Goal: Task Accomplishment & Management: Complete application form

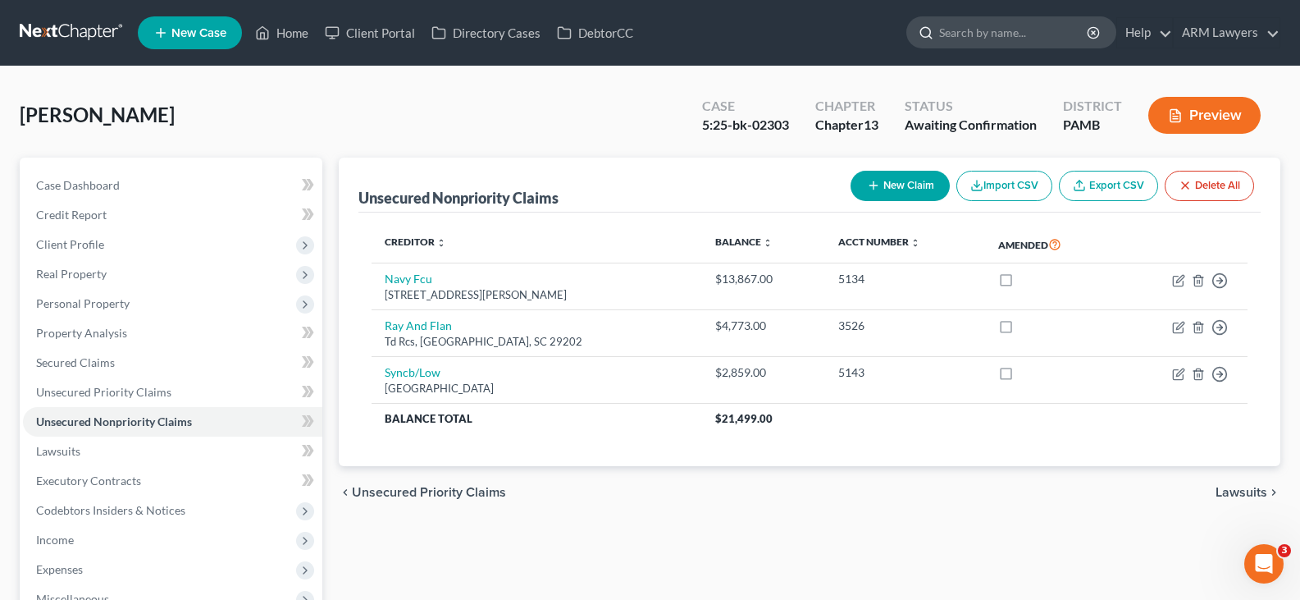
click at [986, 30] on input "search" at bounding box center [1014, 32] width 150 height 30
click at [989, 34] on input "search" at bounding box center [1014, 32] width 150 height 30
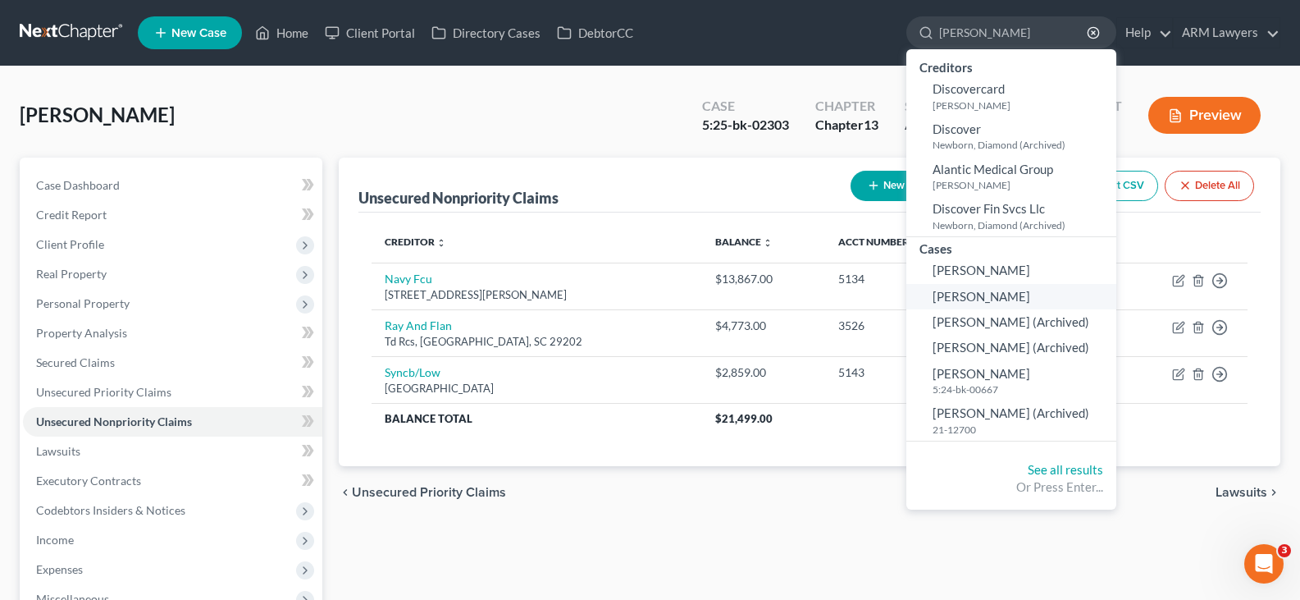
type input "[PERSON_NAME]"
click at [994, 301] on span "[PERSON_NAME]" at bounding box center [982, 296] width 98 height 15
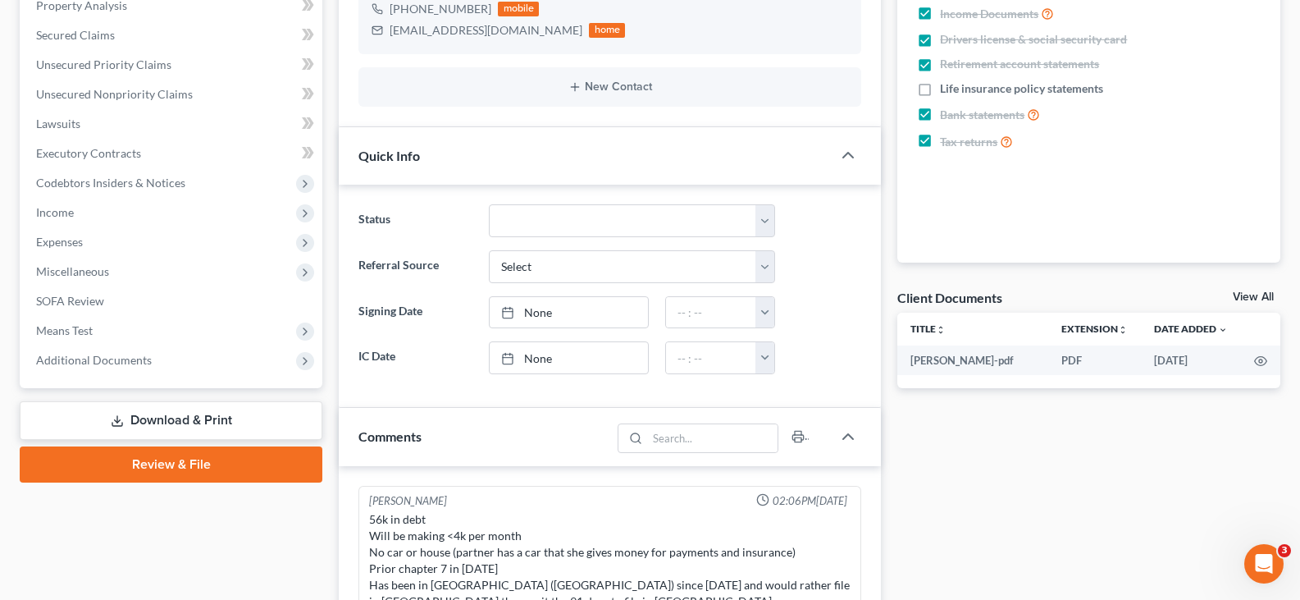
scroll to position [328, 0]
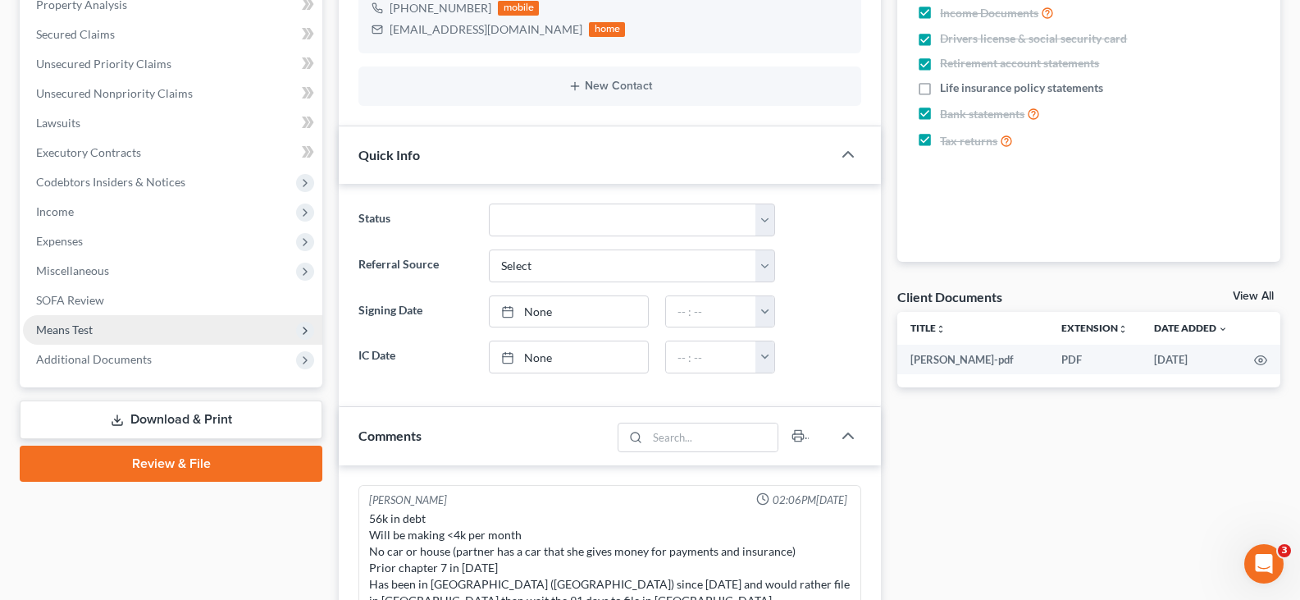
click at [98, 330] on span "Means Test" at bounding box center [172, 330] width 299 height 30
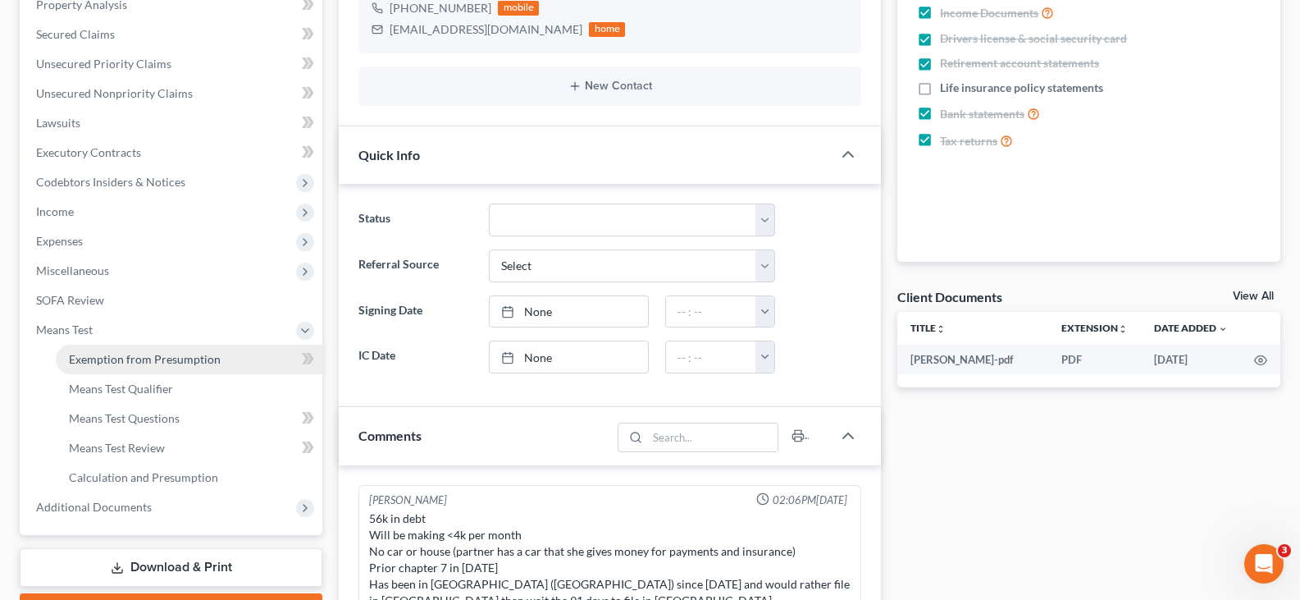
click at [121, 358] on span "Exemption from Presumption" at bounding box center [145, 359] width 152 height 14
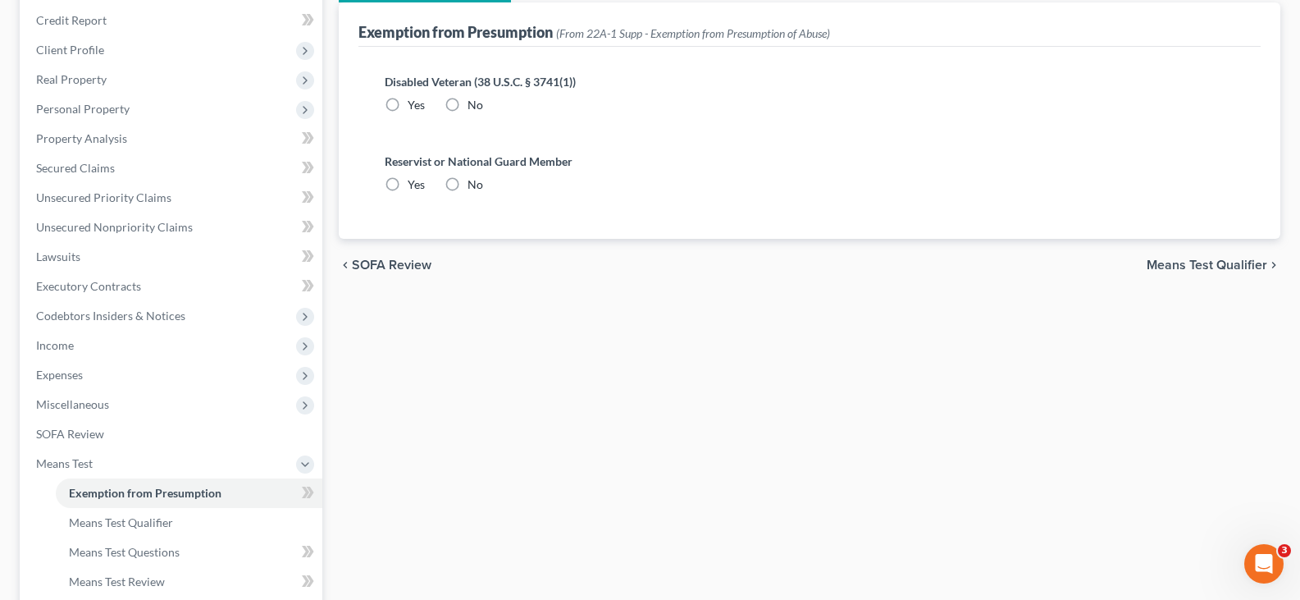
radio input "true"
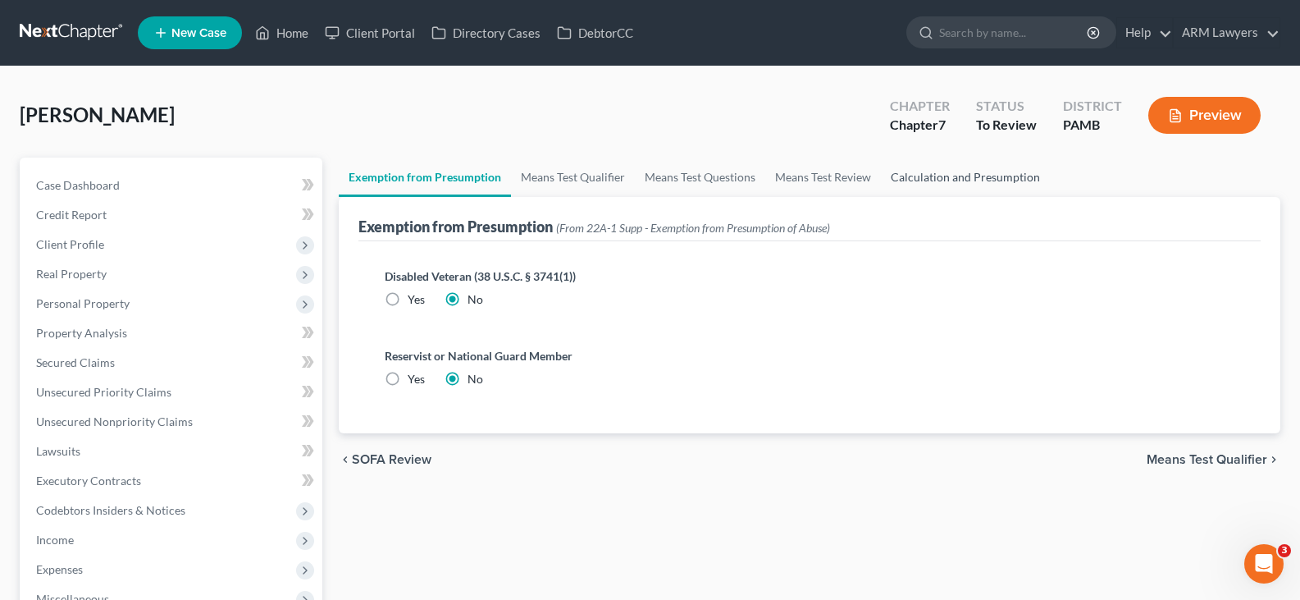
click at [986, 168] on link "Calculation and Presumption" at bounding box center [965, 176] width 169 height 39
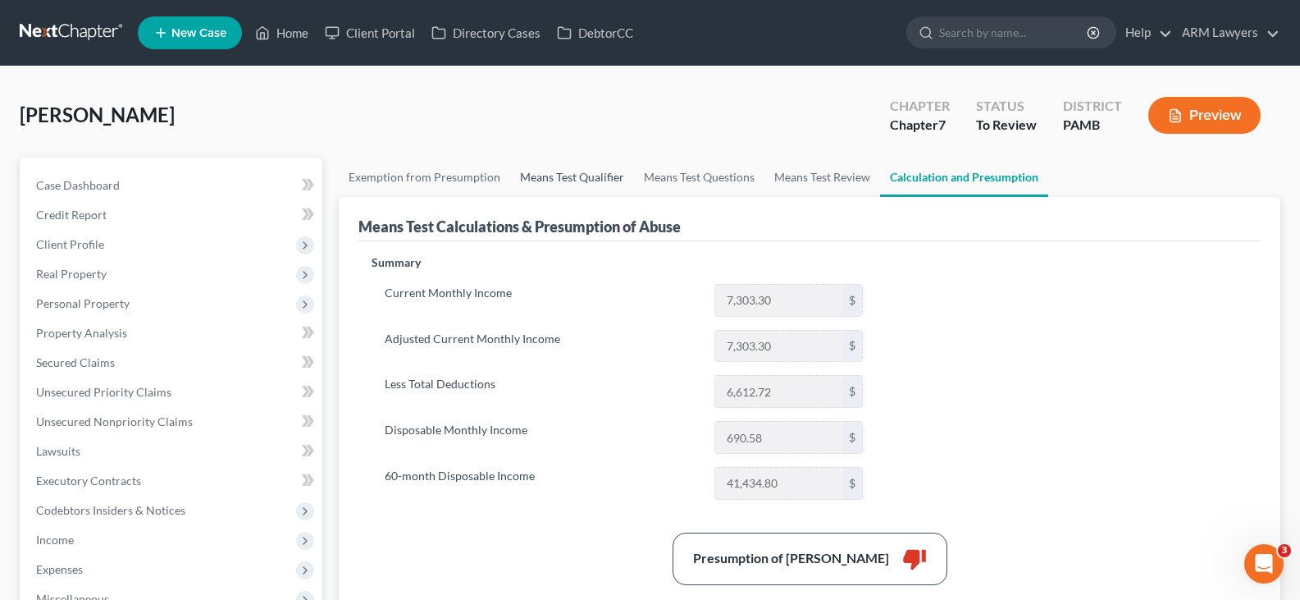
click at [598, 165] on link "Means Test Qualifier" at bounding box center [572, 176] width 124 height 39
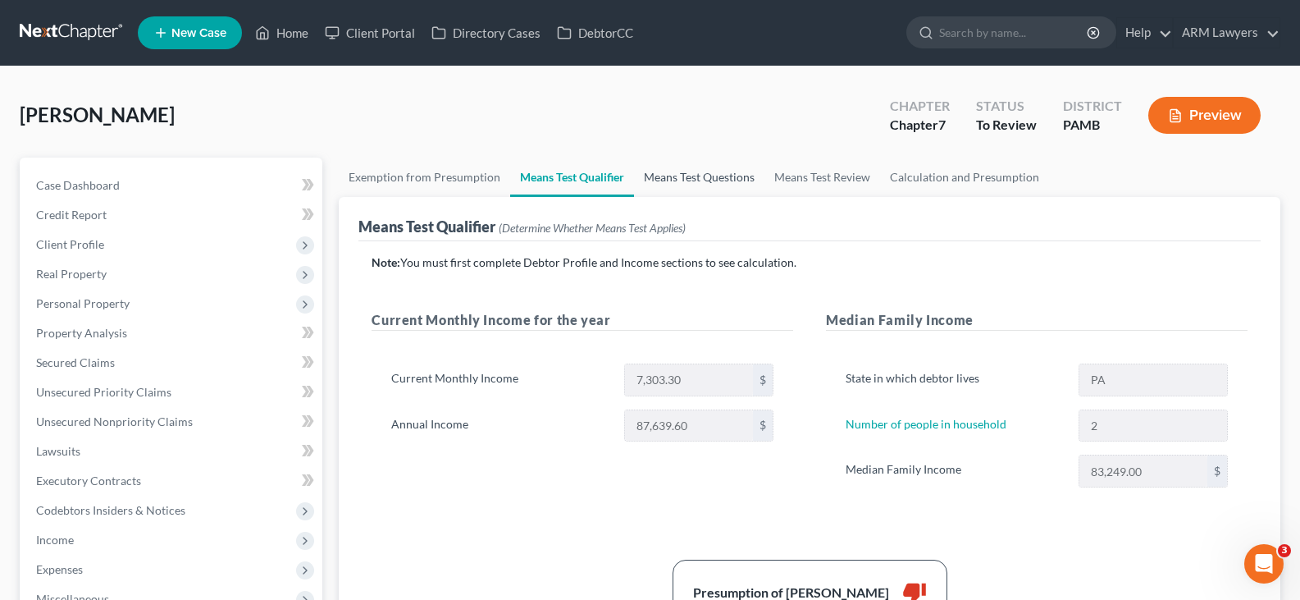
click at [717, 174] on link "Means Test Questions" at bounding box center [699, 176] width 130 height 39
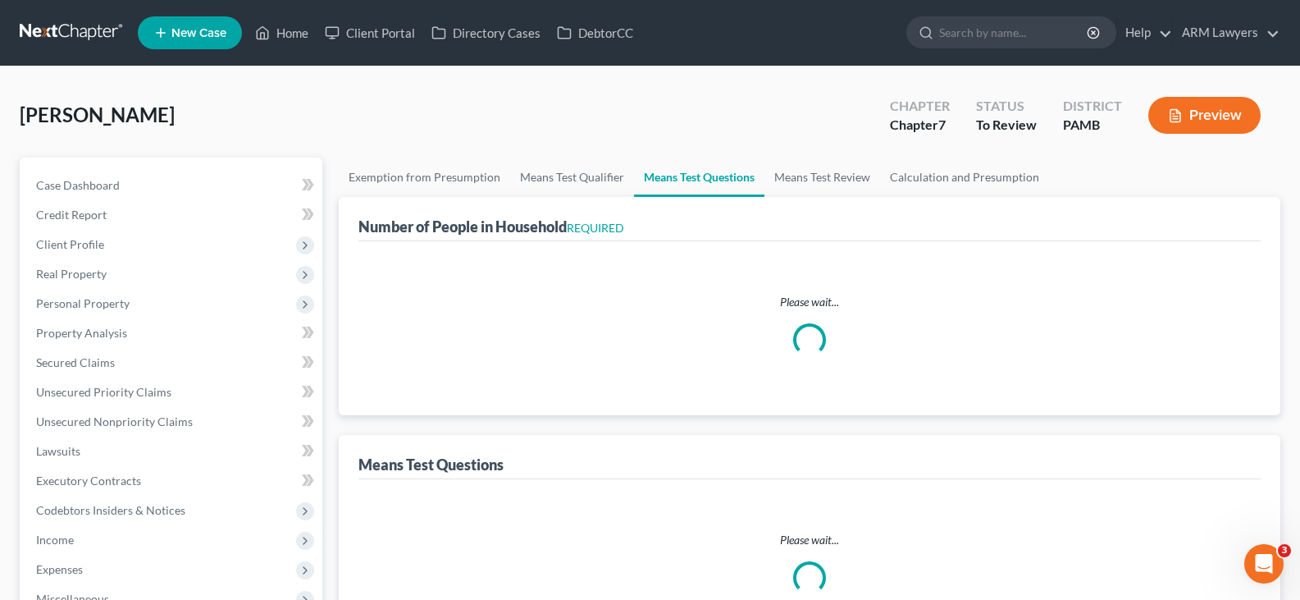
select select "1"
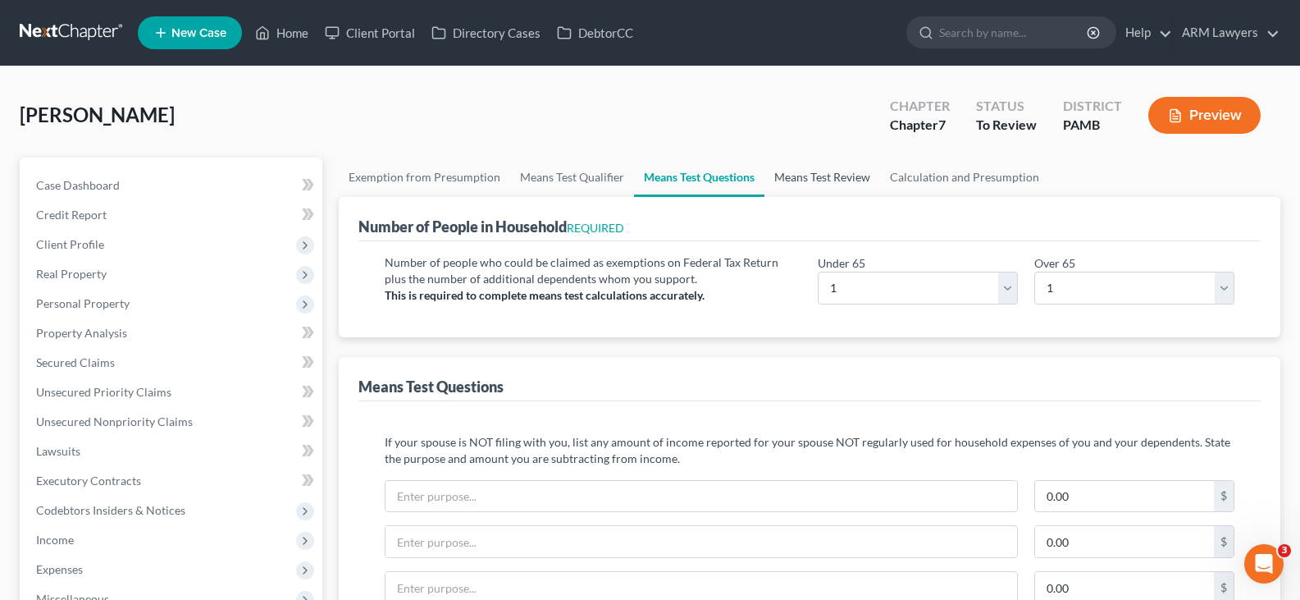
click at [826, 171] on link "Means Test Review" at bounding box center [822, 176] width 116 height 39
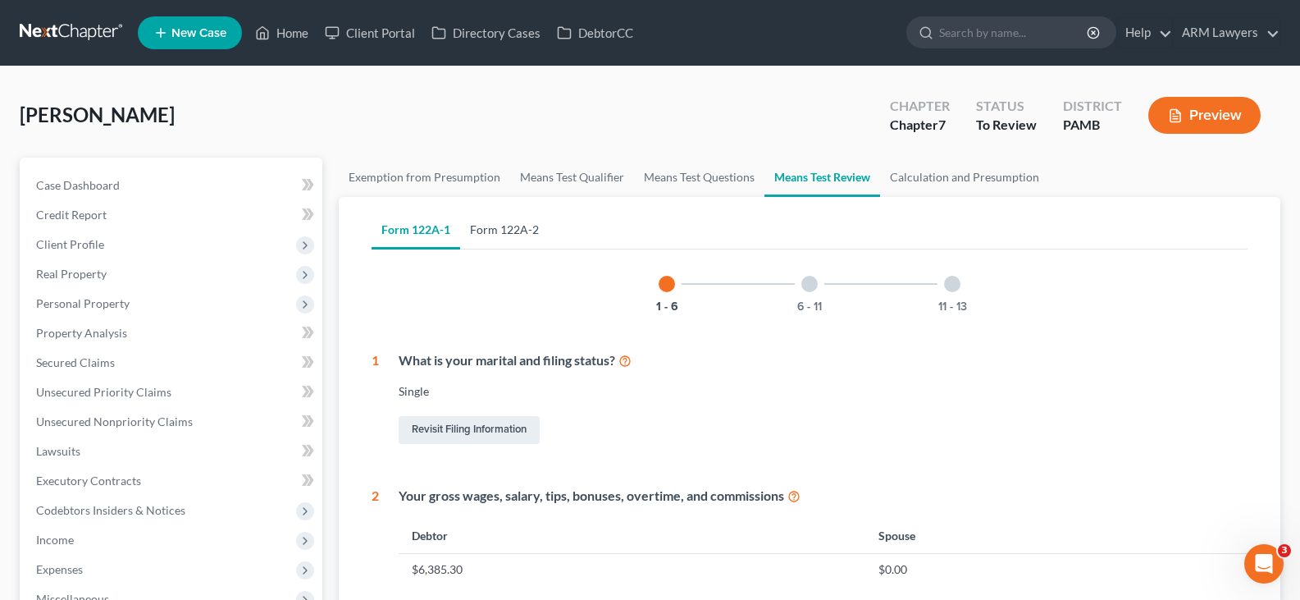
click at [527, 235] on link "Form 122A-2" at bounding box center [504, 229] width 89 height 39
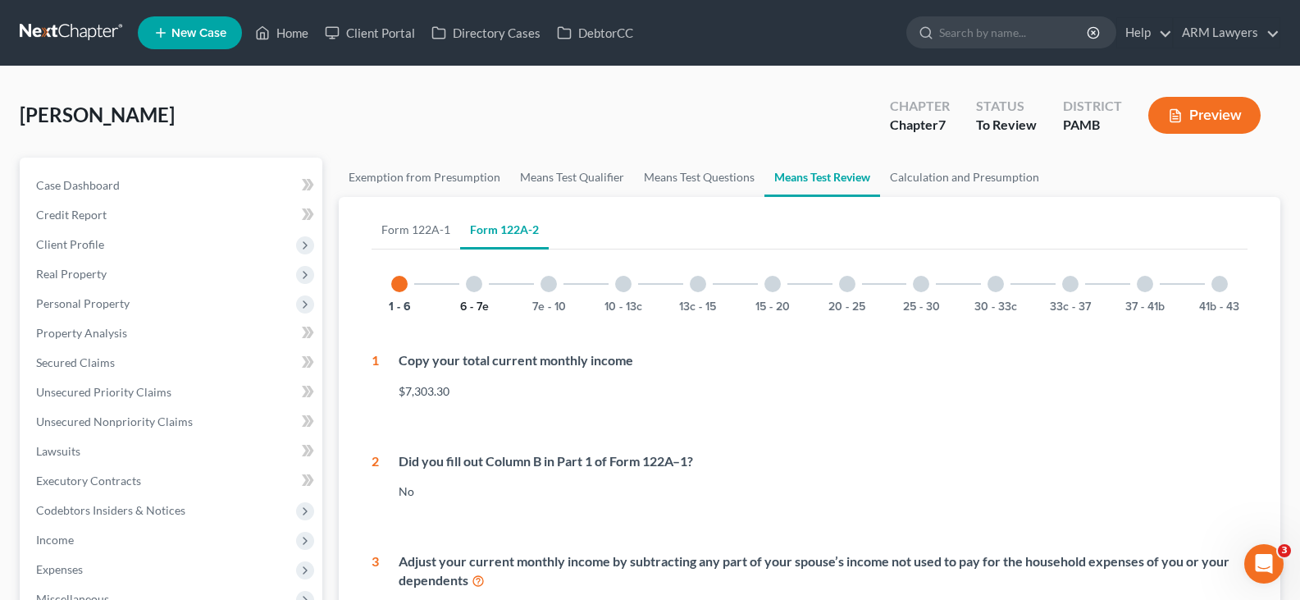
click at [466, 302] on button "6 - 7e" at bounding box center [474, 306] width 29 height 11
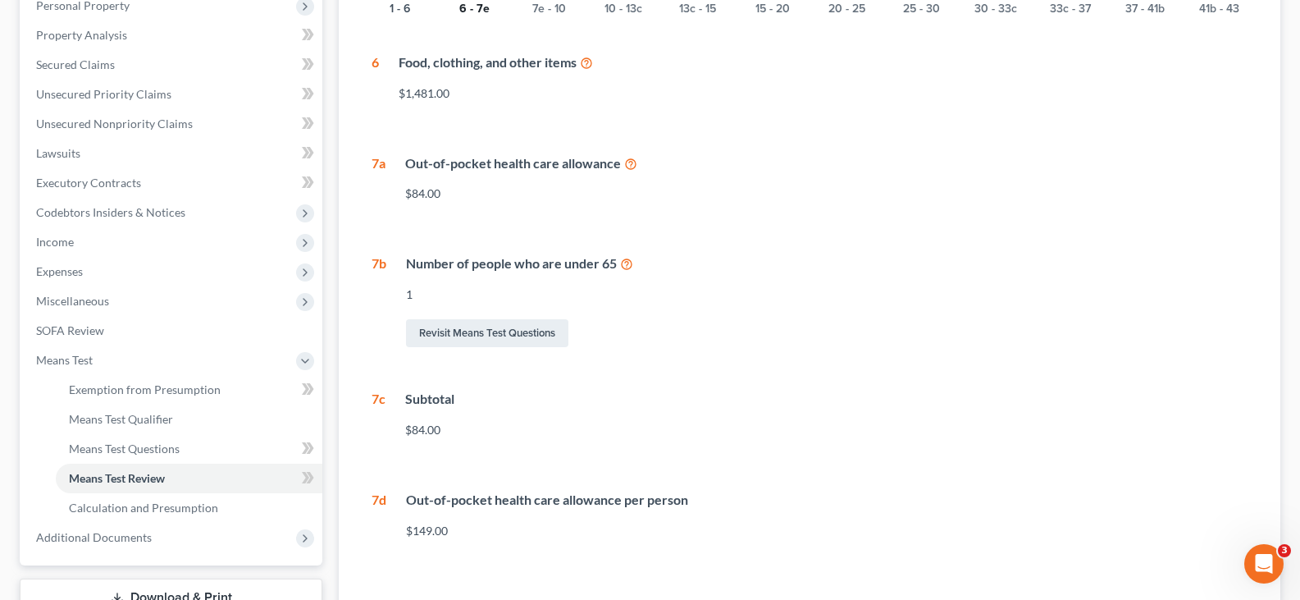
scroll to position [82, 0]
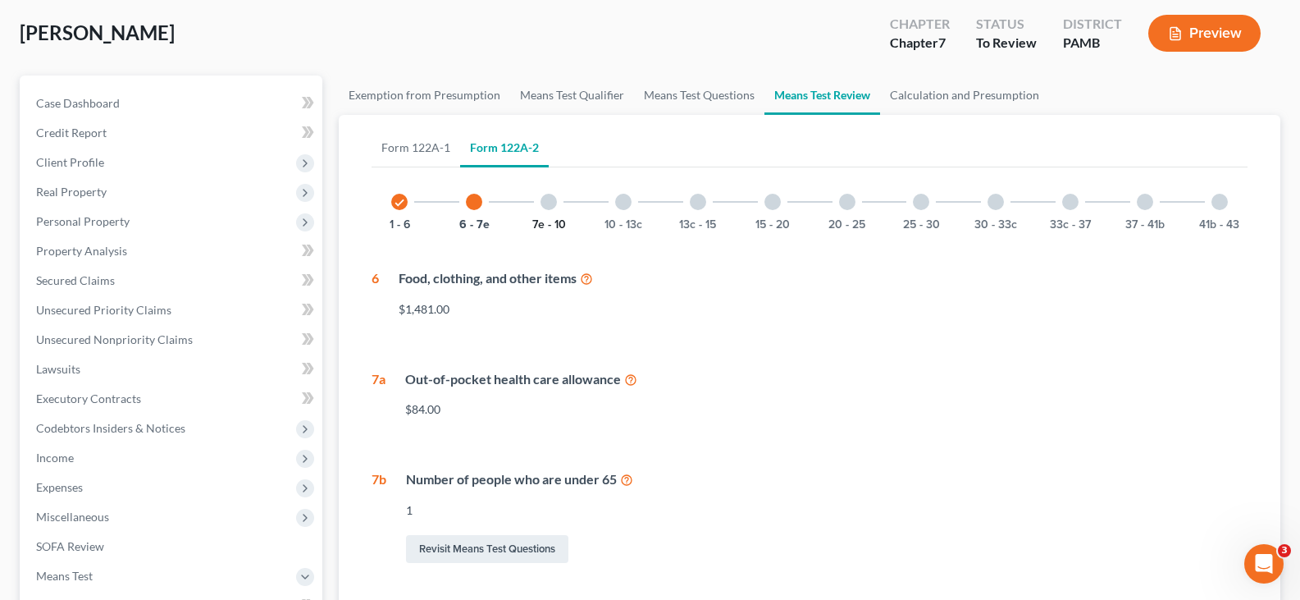
click at [558, 220] on button "7e - 10" at bounding box center [549, 224] width 34 height 11
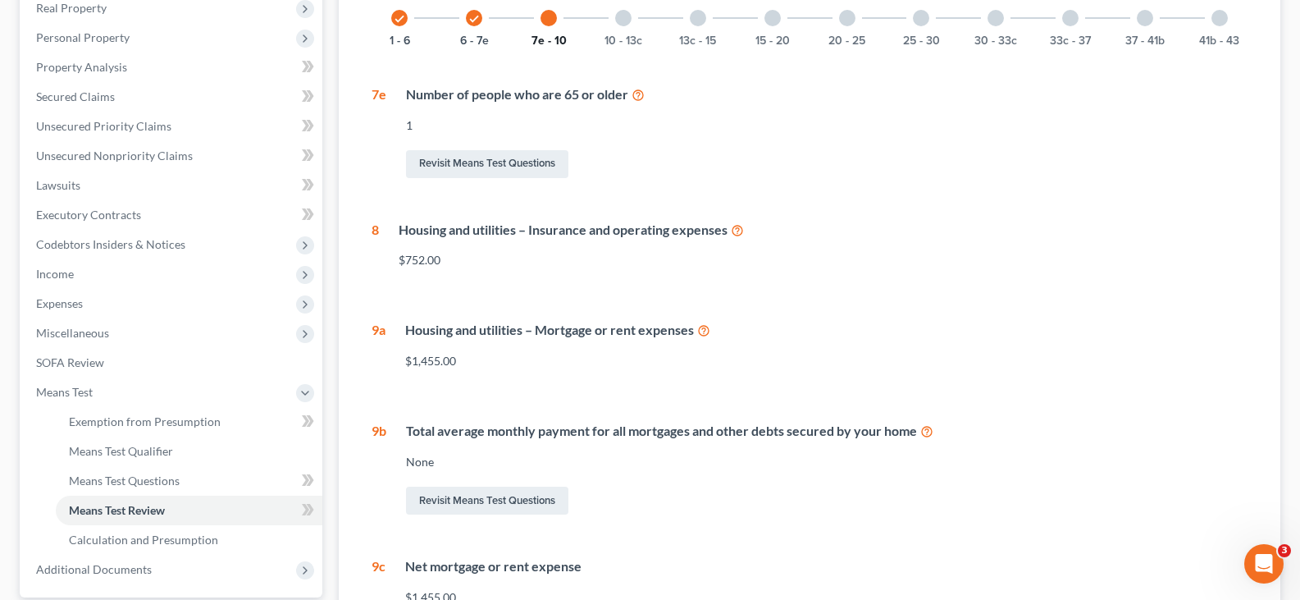
scroll to position [48, 0]
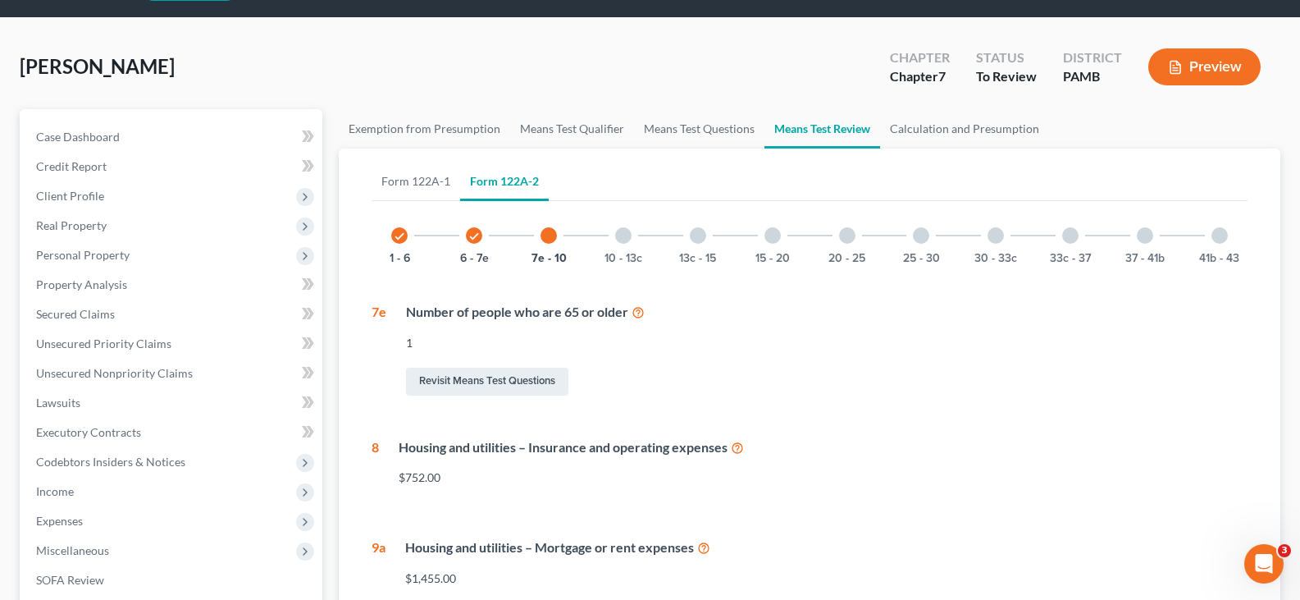
click at [632, 248] on div "10 - 13c" at bounding box center [623, 236] width 56 height 56
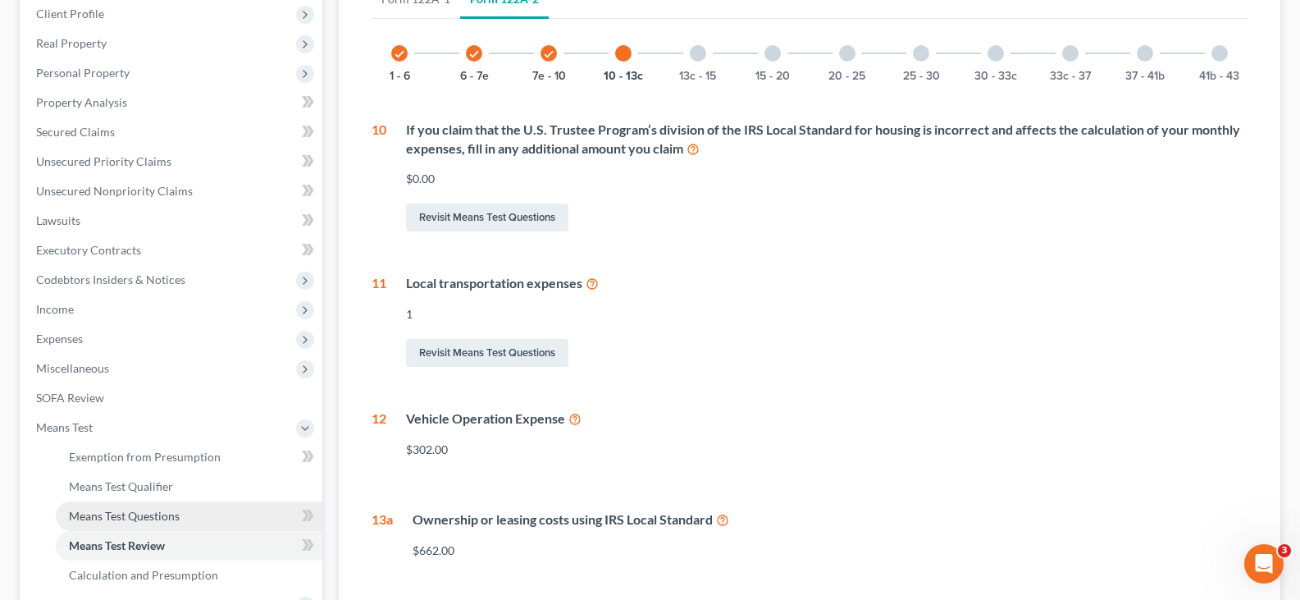
scroll to position [376, 0]
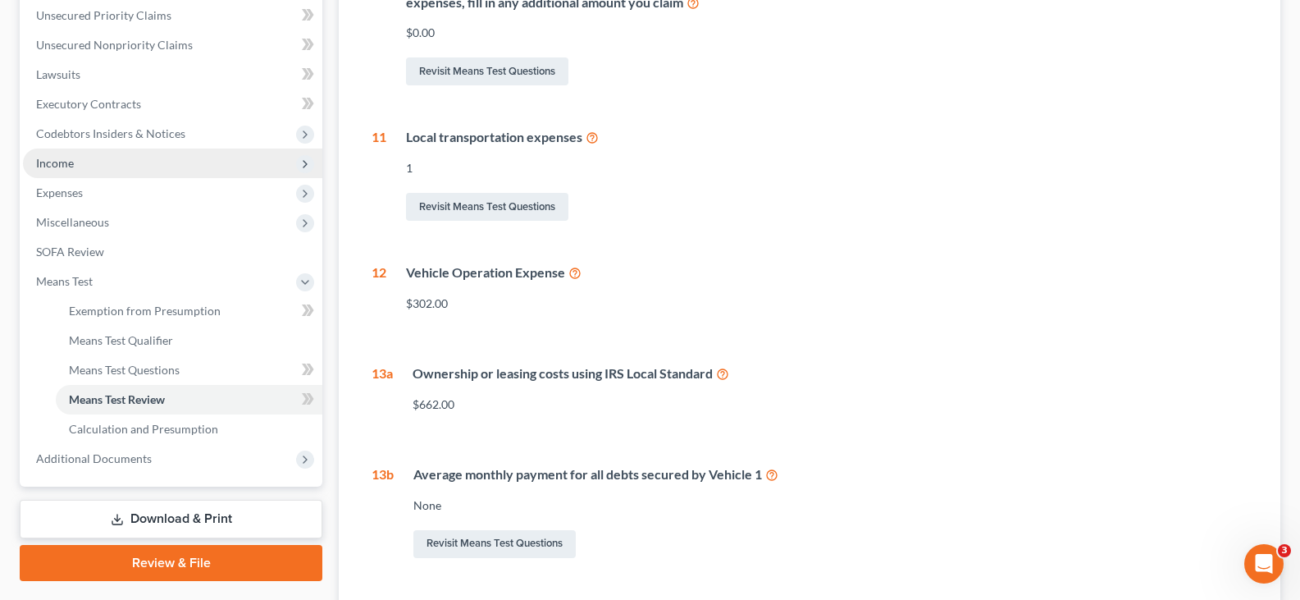
click at [83, 162] on span "Income" at bounding box center [172, 163] width 299 height 30
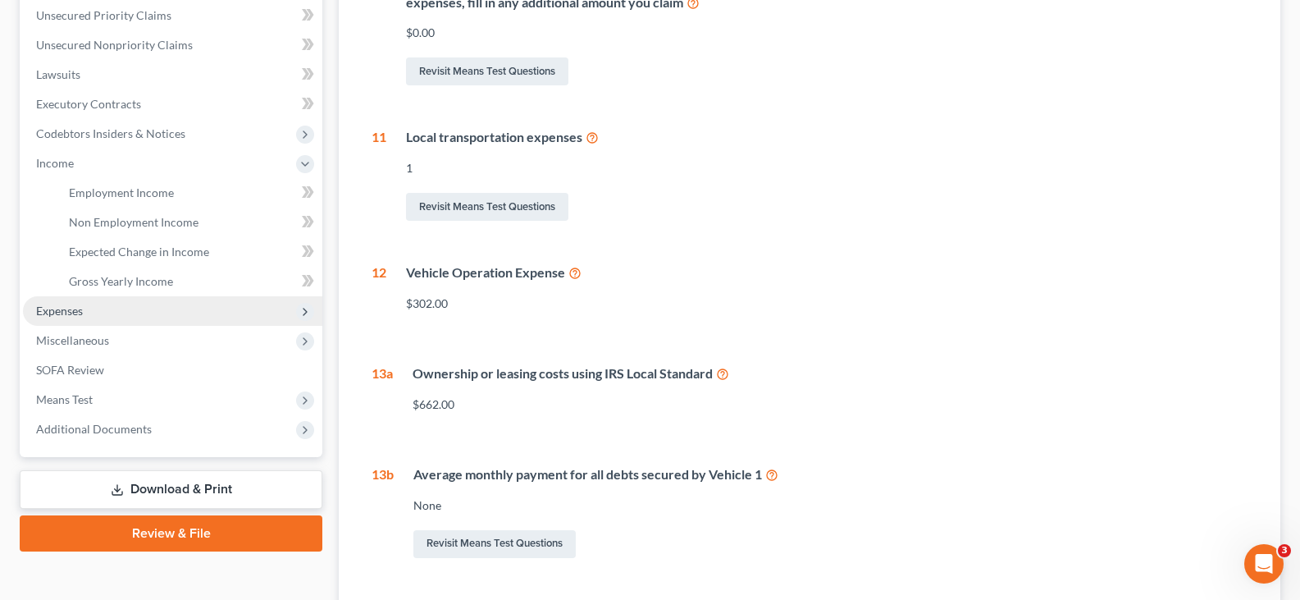
click at [94, 317] on span "Expenses" at bounding box center [172, 311] width 299 height 30
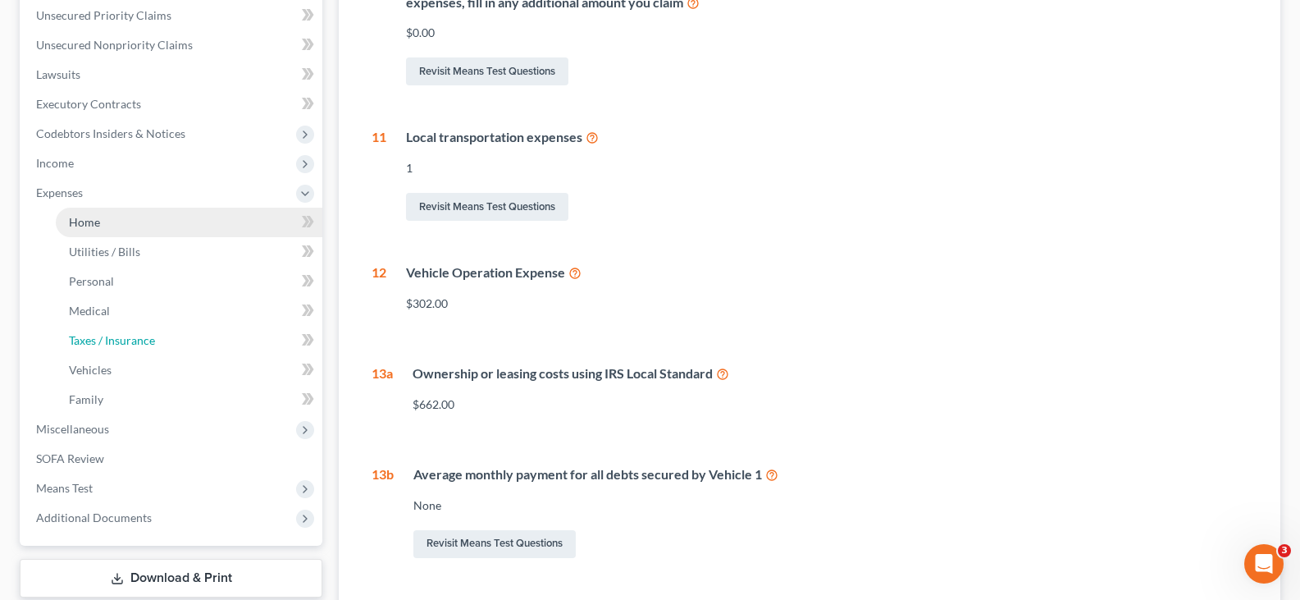
click at [89, 343] on span "Taxes / Insurance" at bounding box center [112, 340] width 86 height 14
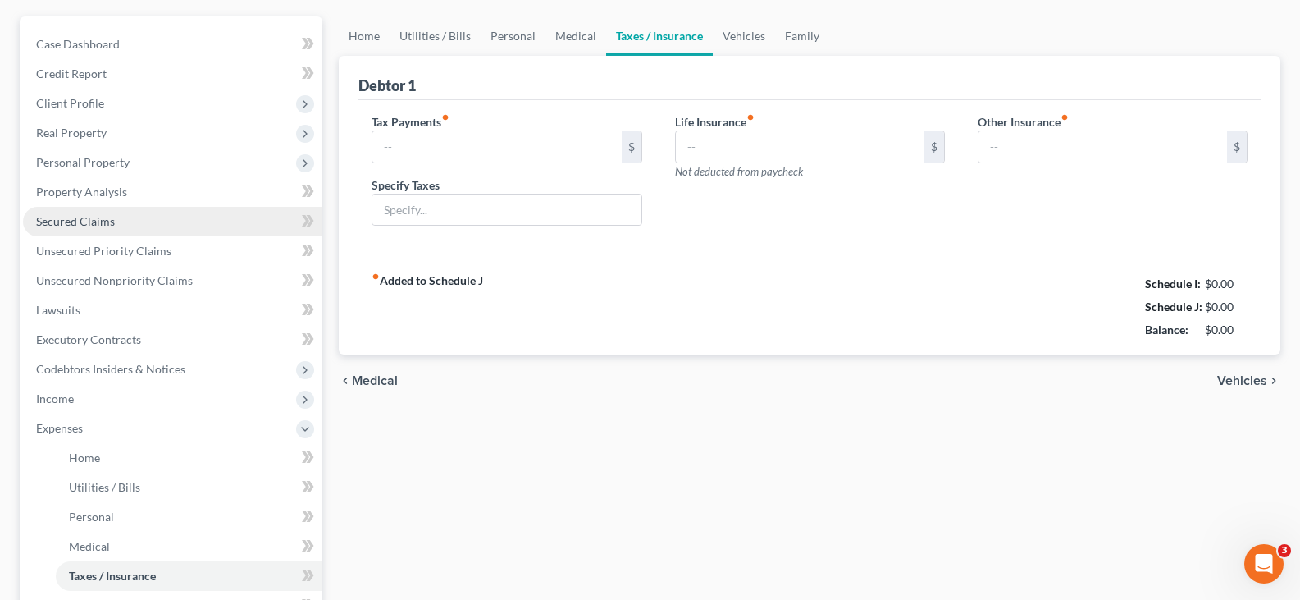
type input "270.00"
type input "Federal Estimated Payments"
type input "0.00"
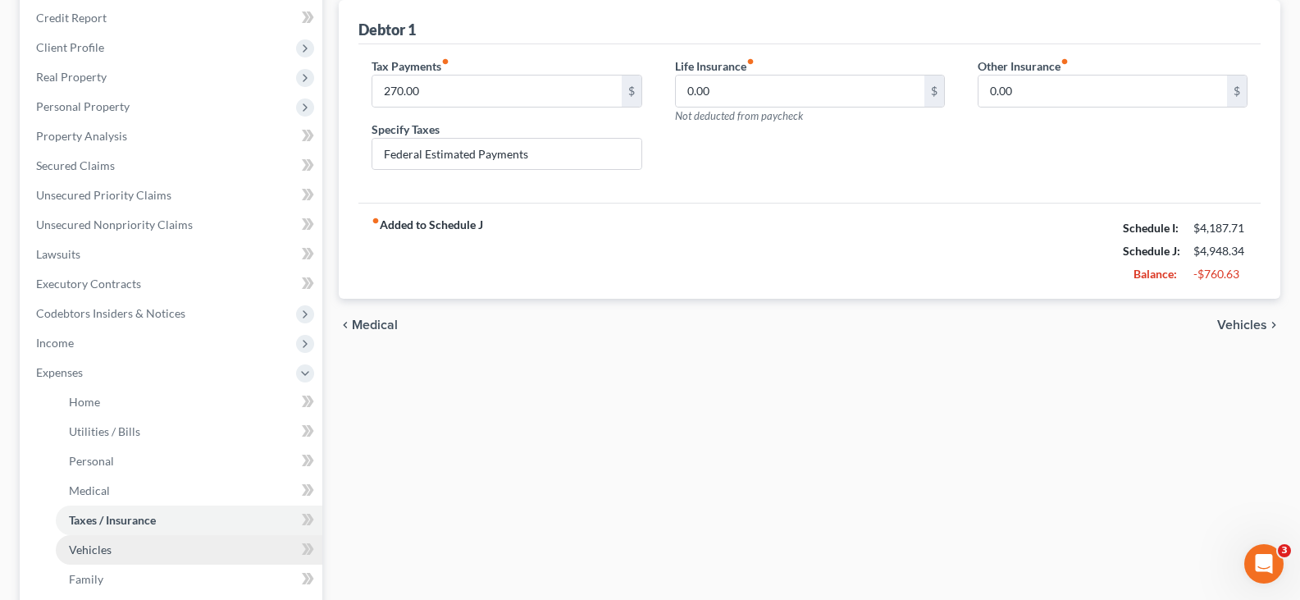
scroll to position [410, 0]
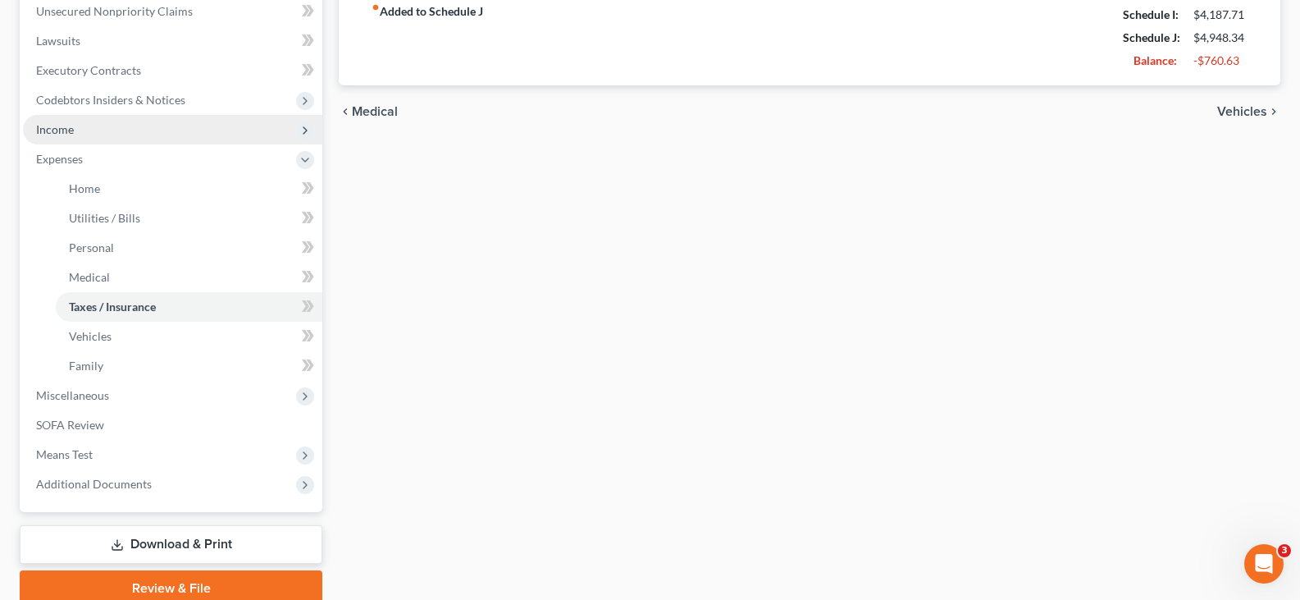
click at [73, 126] on span "Income" at bounding box center [55, 129] width 38 height 14
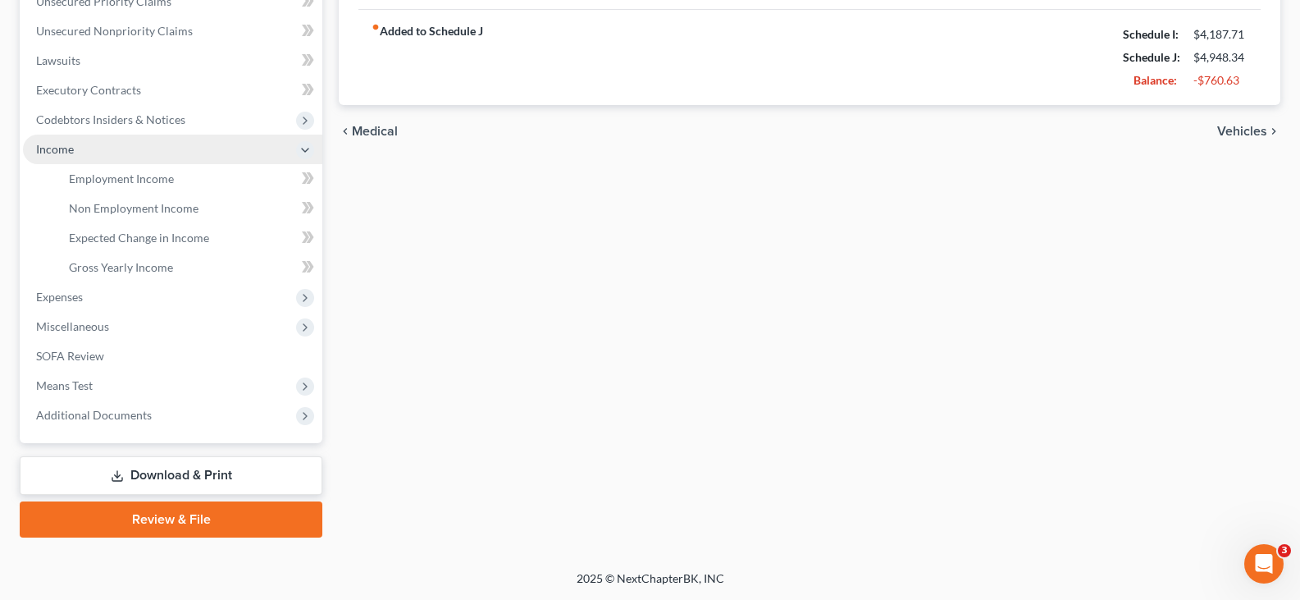
click at [99, 152] on span "Income" at bounding box center [172, 150] width 299 height 30
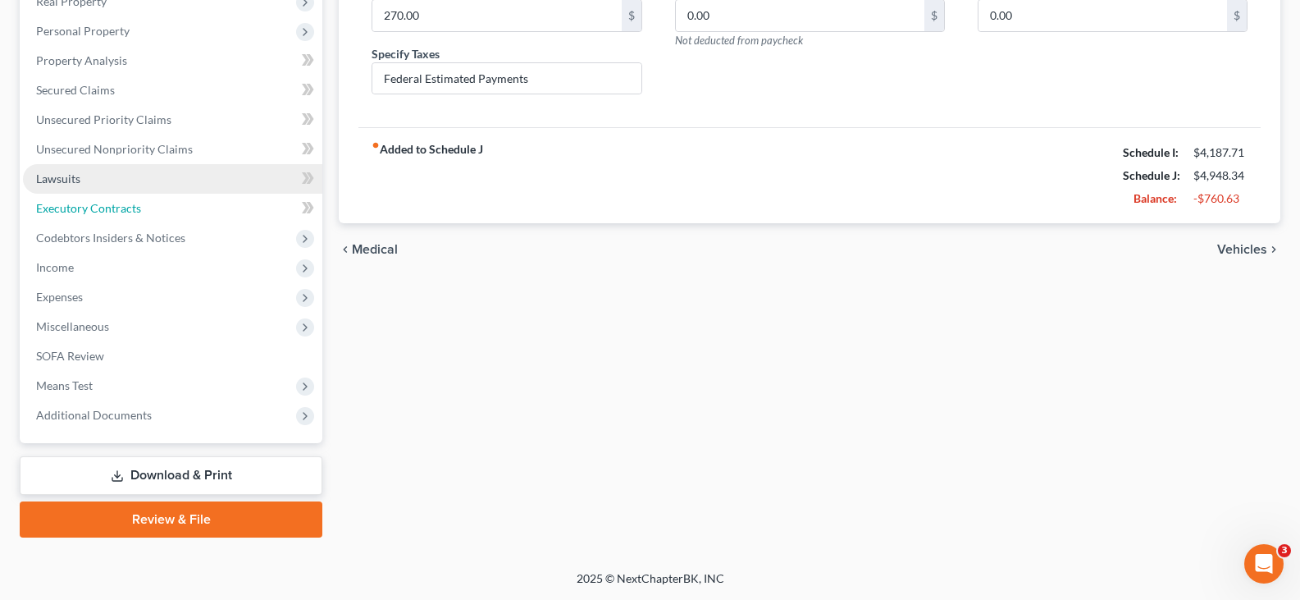
click at [111, 187] on ul "Case Dashboard Payments Invoices Payments Payments Credit Report Client Profile" at bounding box center [172, 163] width 299 height 531
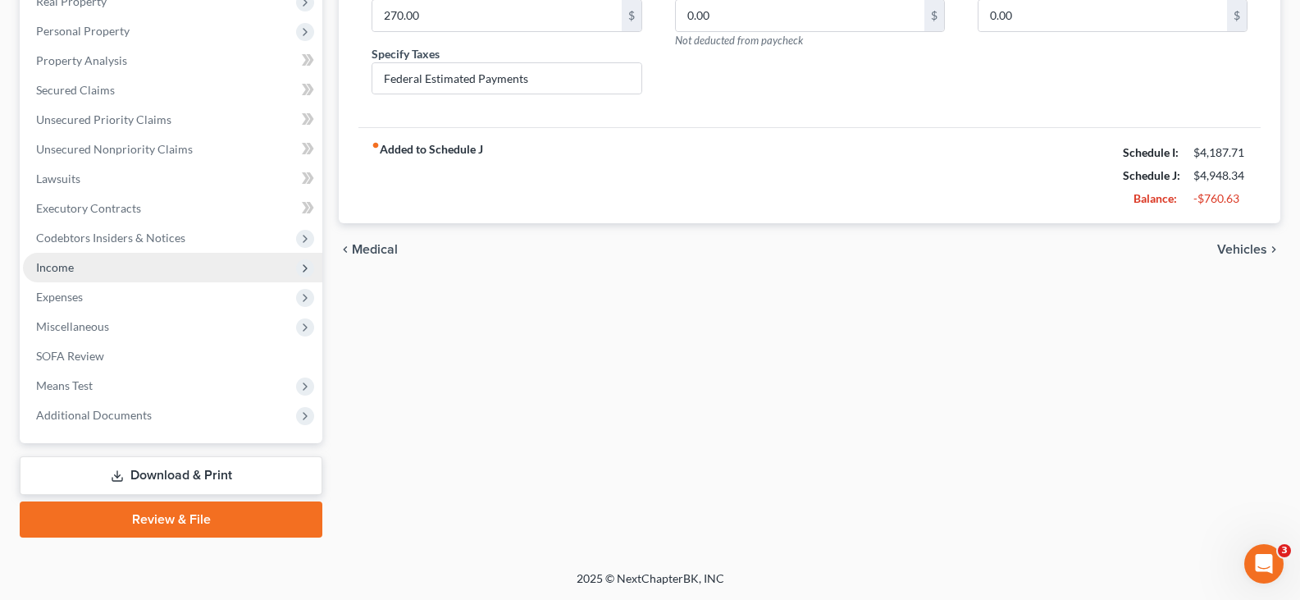
click at [91, 264] on span "Income" at bounding box center [172, 268] width 299 height 30
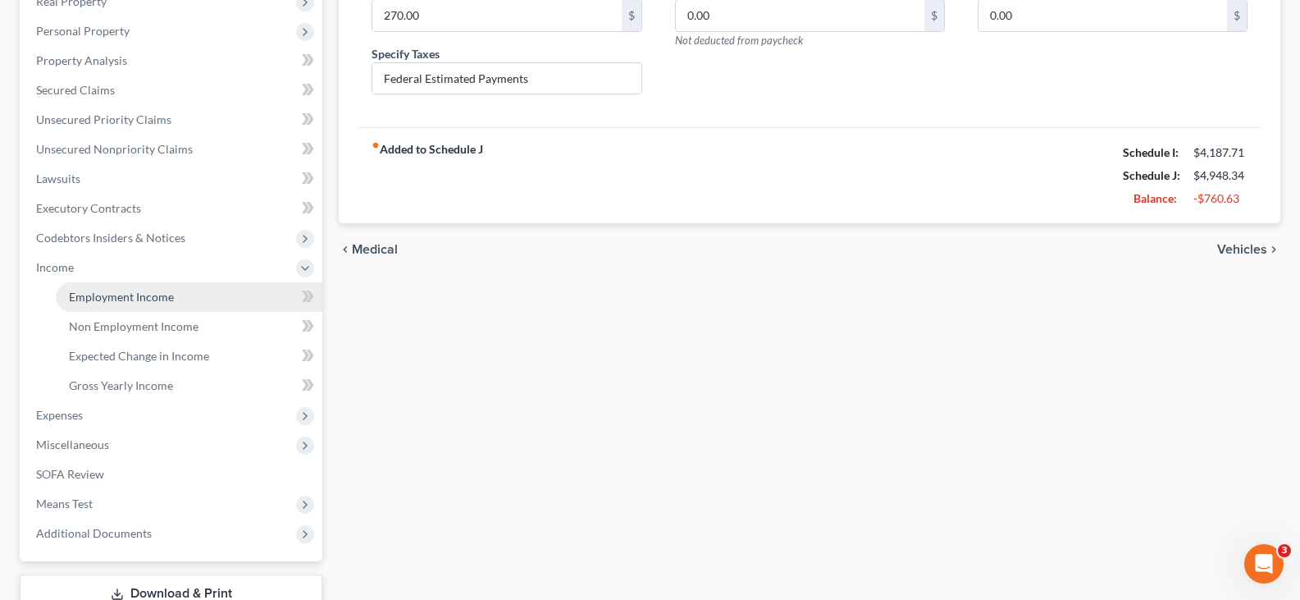
click at [120, 303] on span "Employment Income" at bounding box center [121, 297] width 105 height 14
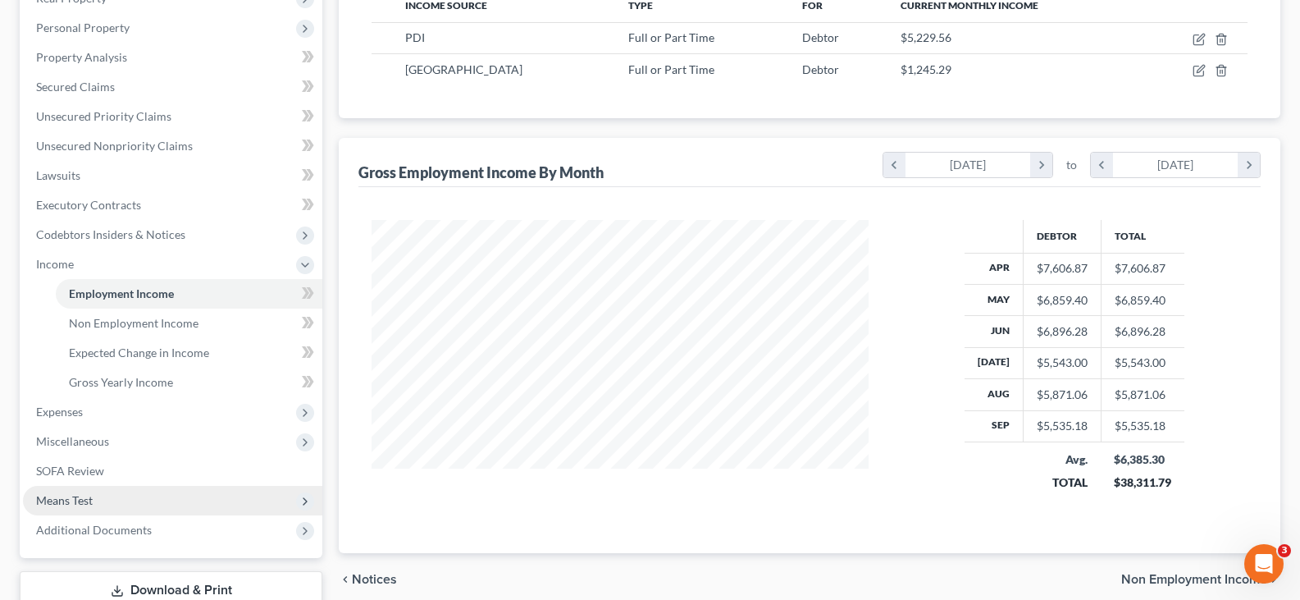
scroll to position [328, 0]
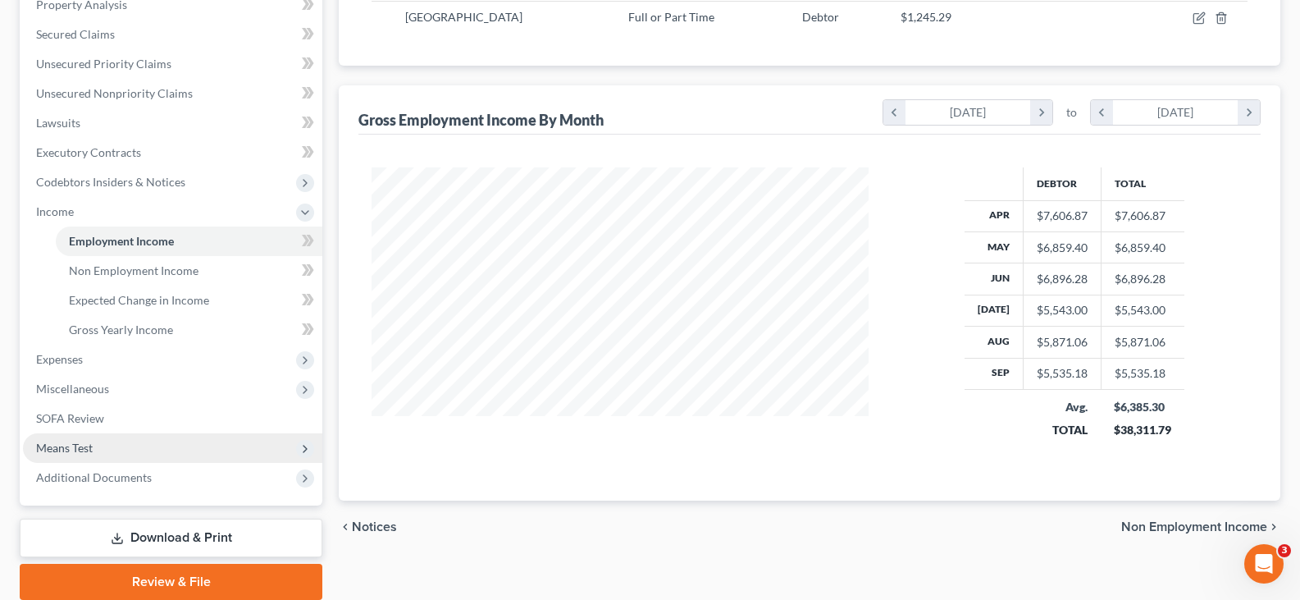
click at [99, 445] on span "Means Test" at bounding box center [172, 448] width 299 height 30
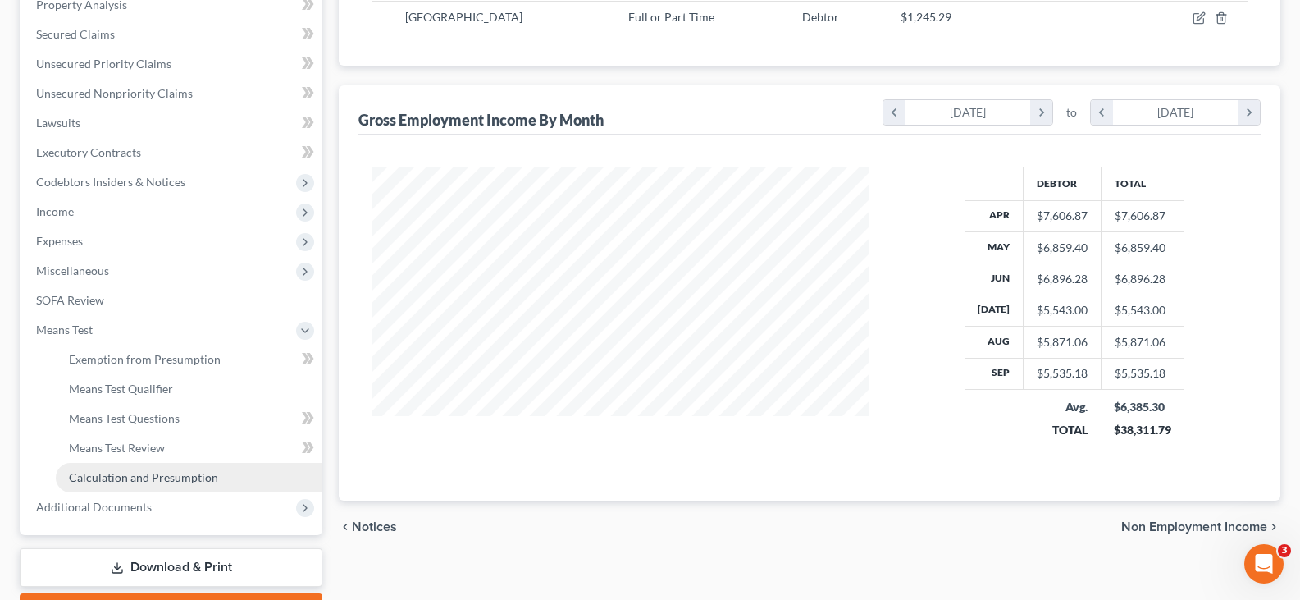
click at [167, 481] on span "Calculation and Presumption" at bounding box center [143, 477] width 149 height 14
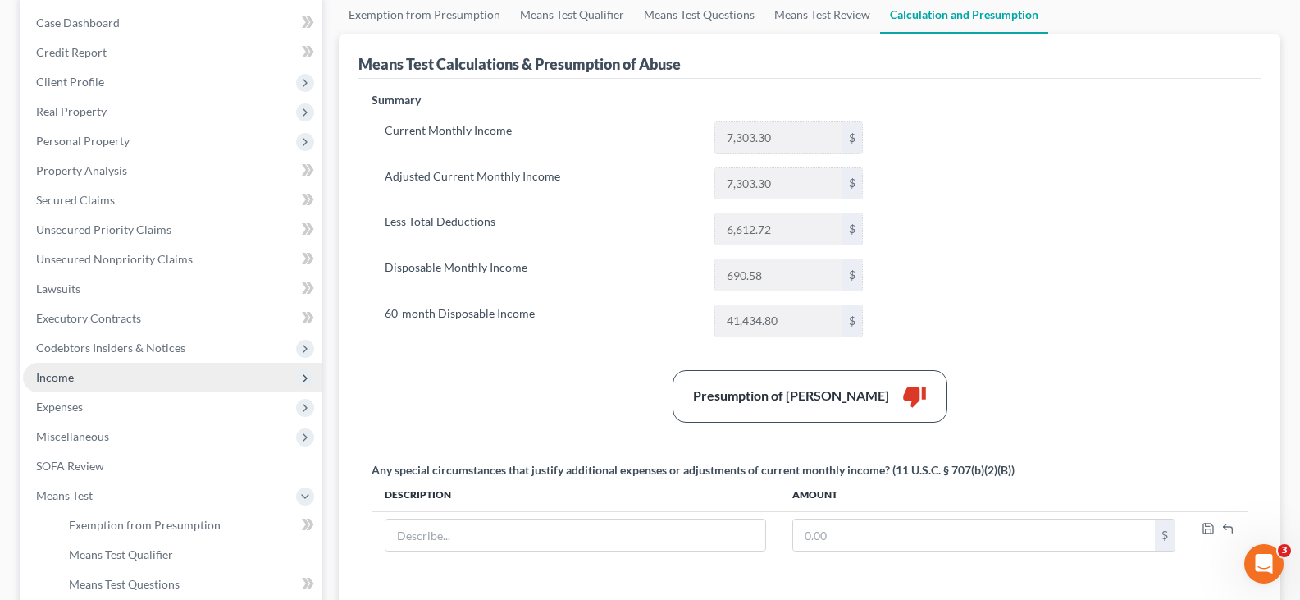
scroll to position [164, 0]
drag, startPoint x: 85, startPoint y: 376, endPoint x: 86, endPoint y: 390, distance: 14.0
click at [85, 376] on span "Income" at bounding box center [172, 376] width 299 height 30
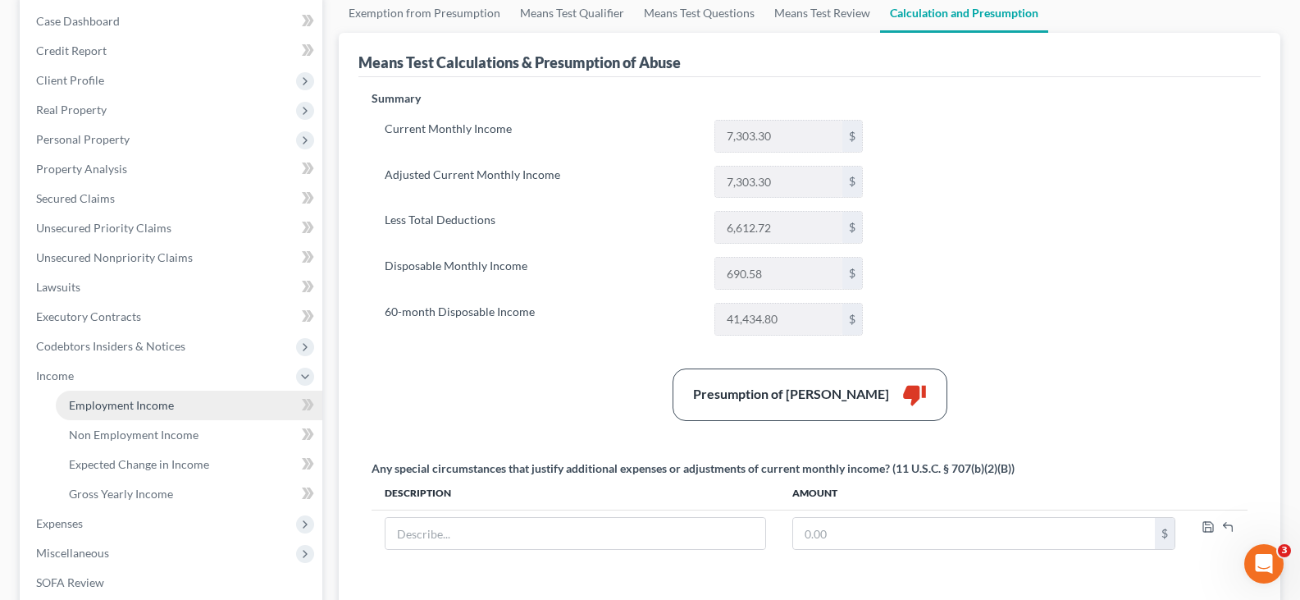
click at [93, 403] on span "Employment Income" at bounding box center [121, 405] width 105 height 14
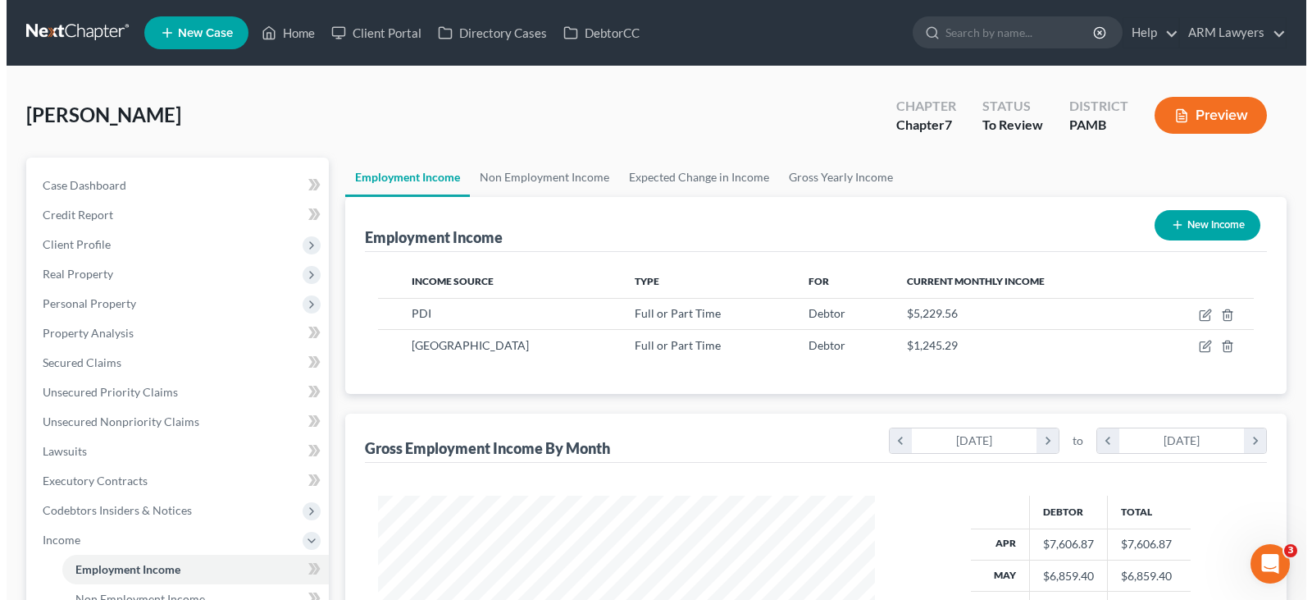
scroll to position [294, 530]
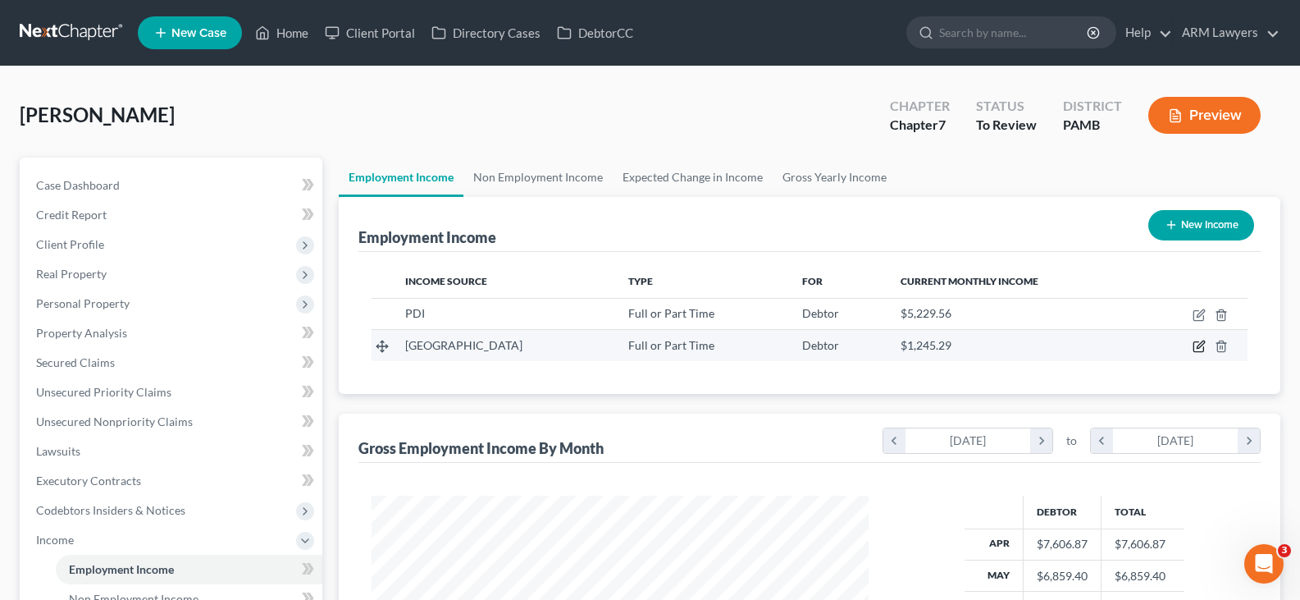
click at [1200, 344] on icon "button" at bounding box center [1200, 344] width 7 height 7
select select "0"
select select "10"
select select "2"
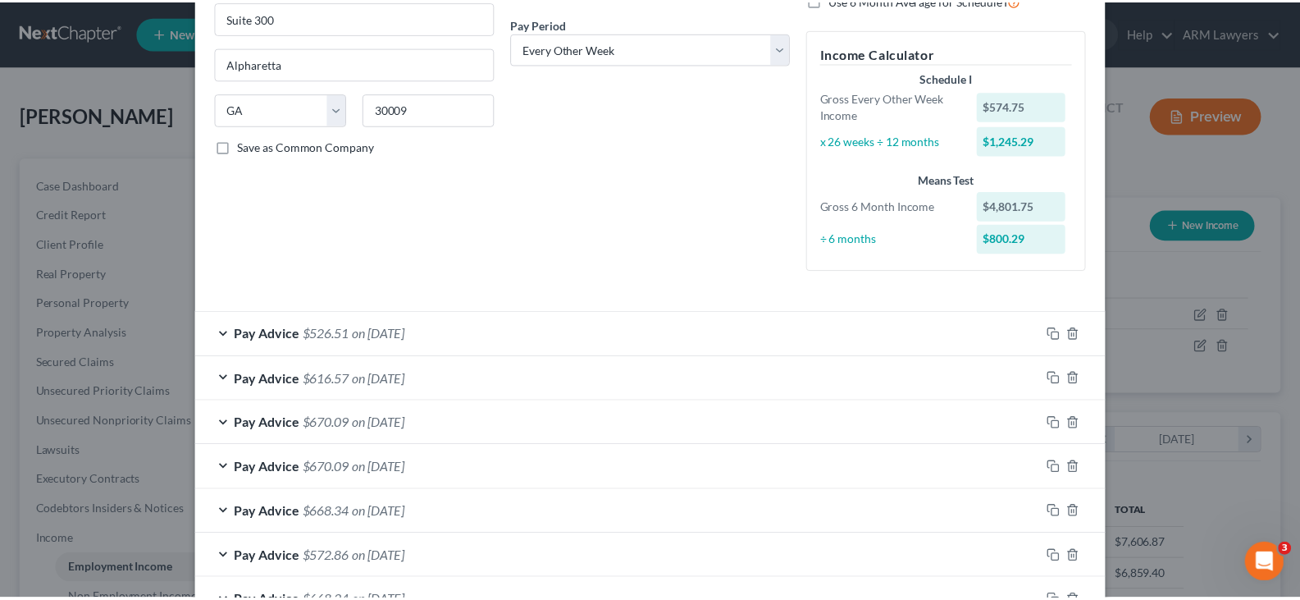
scroll to position [0, 0]
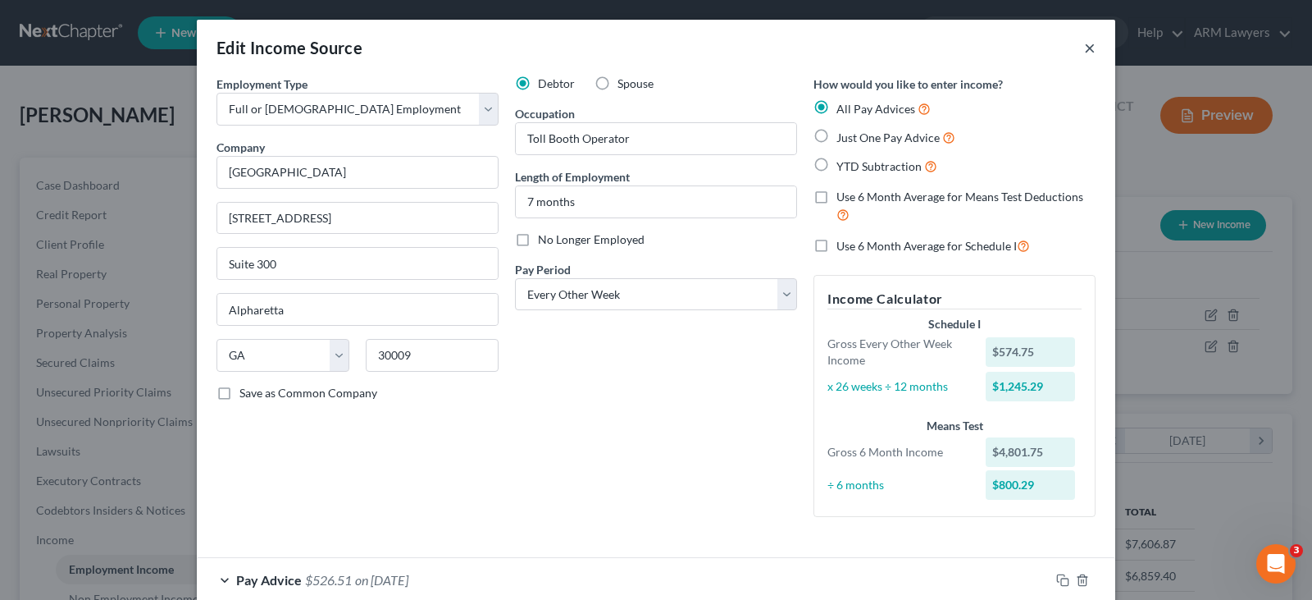
click at [1087, 48] on button "×" at bounding box center [1089, 48] width 11 height 20
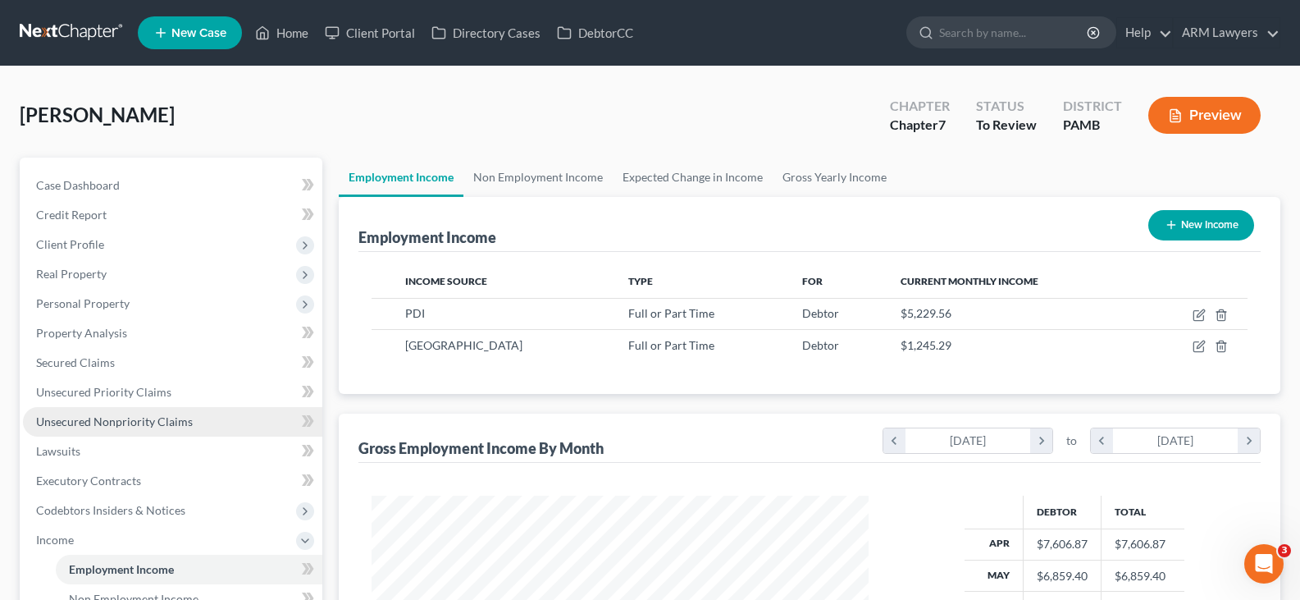
scroll to position [328, 0]
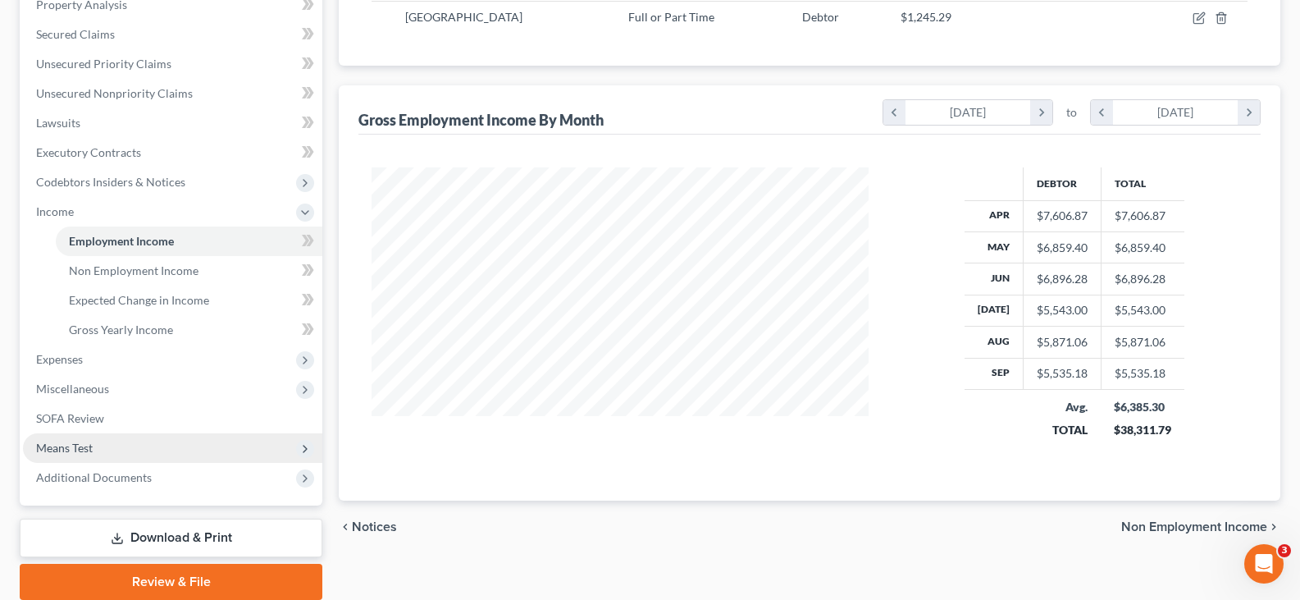
click at [103, 447] on span "Means Test" at bounding box center [172, 448] width 299 height 30
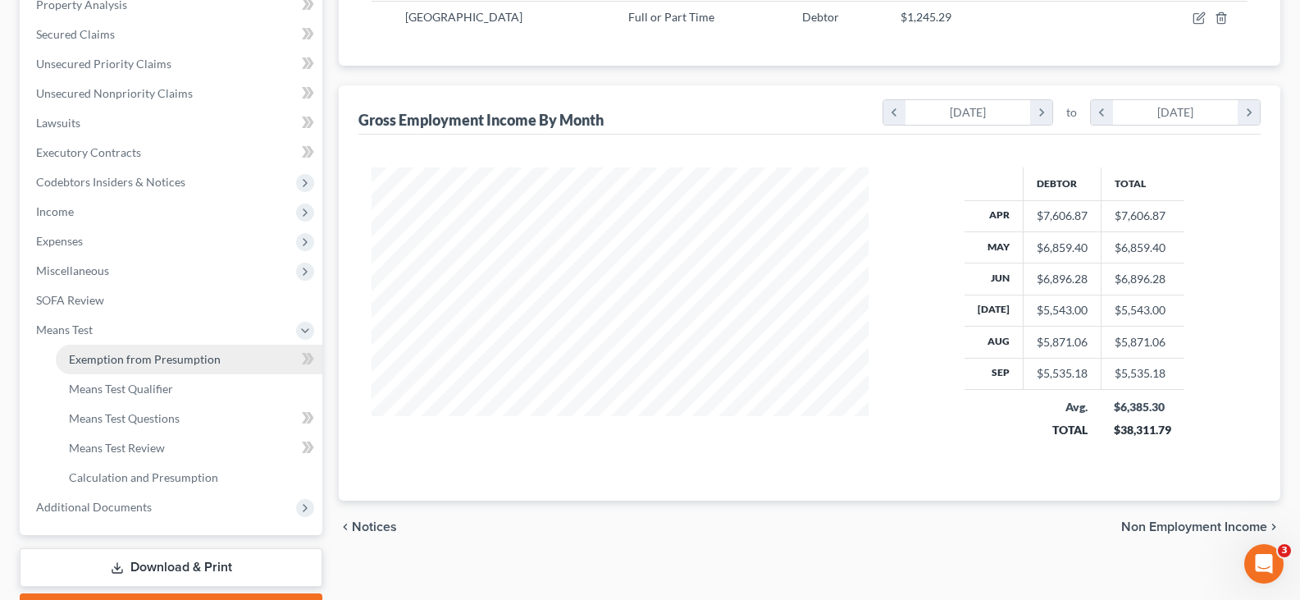
click at [185, 364] on span "Exemption from Presumption" at bounding box center [145, 359] width 152 height 14
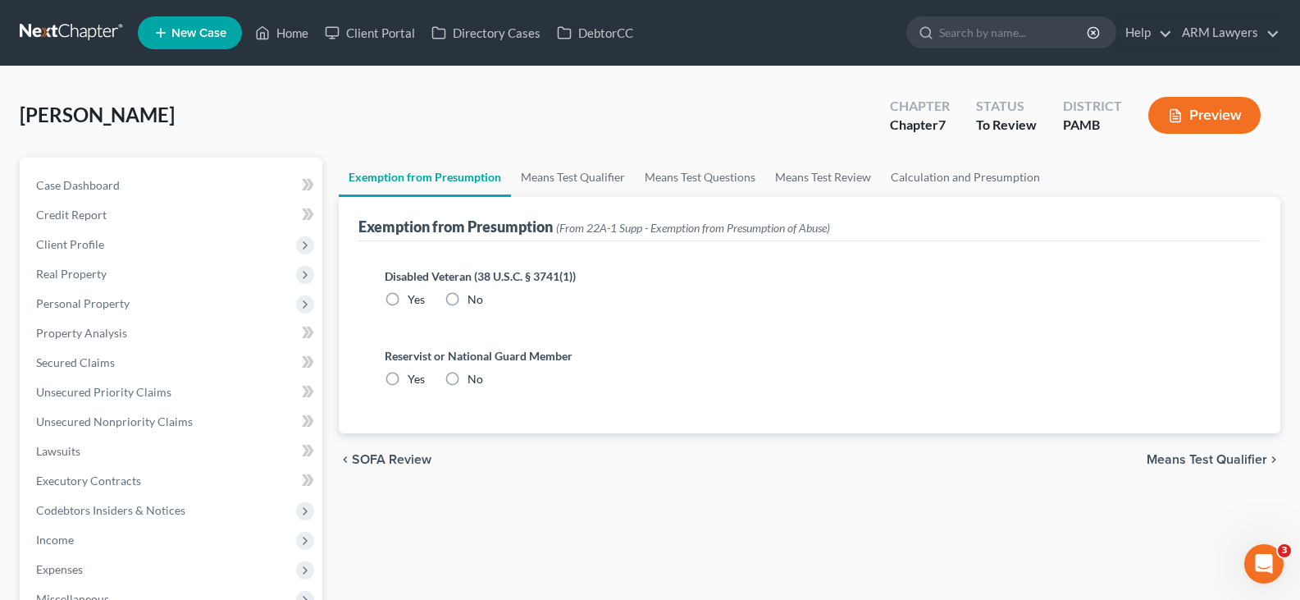
radio input "true"
click at [611, 173] on link "Means Test Qualifier" at bounding box center [573, 176] width 124 height 39
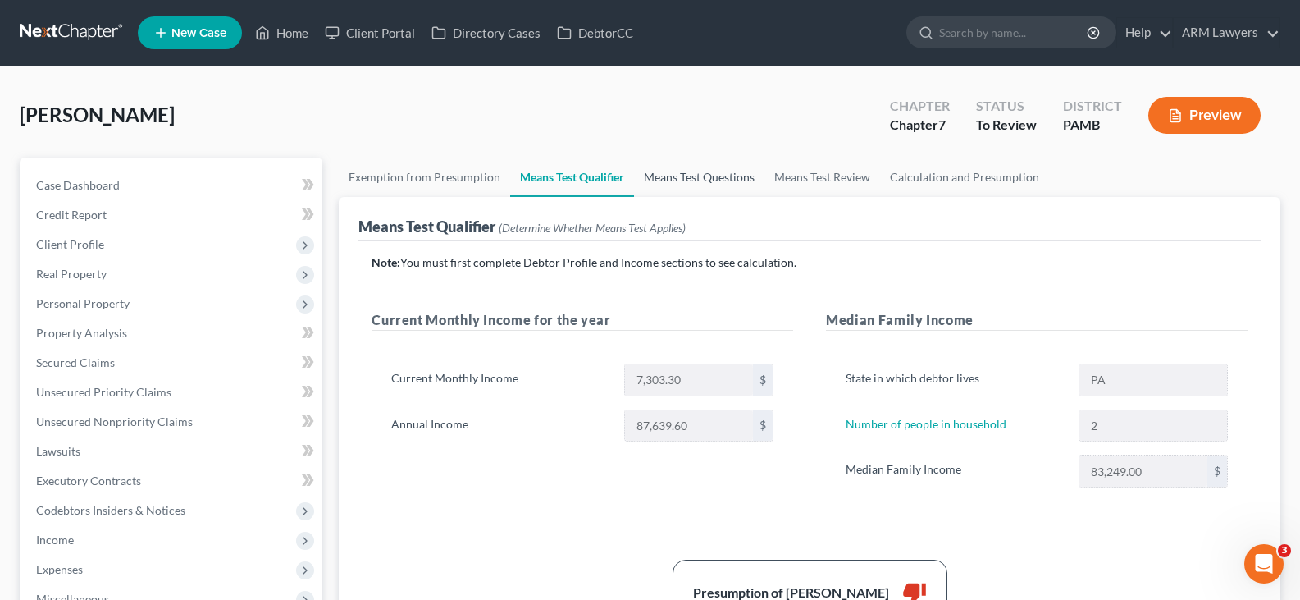
click at [683, 164] on link "Means Test Questions" at bounding box center [699, 176] width 130 height 39
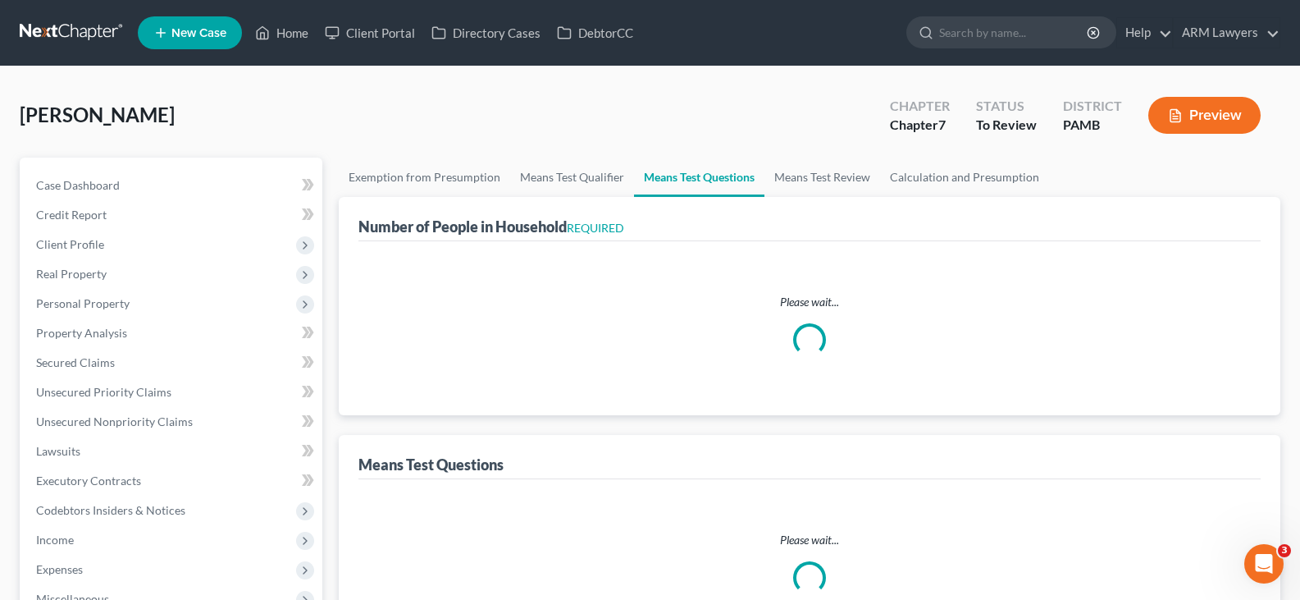
select select "1"
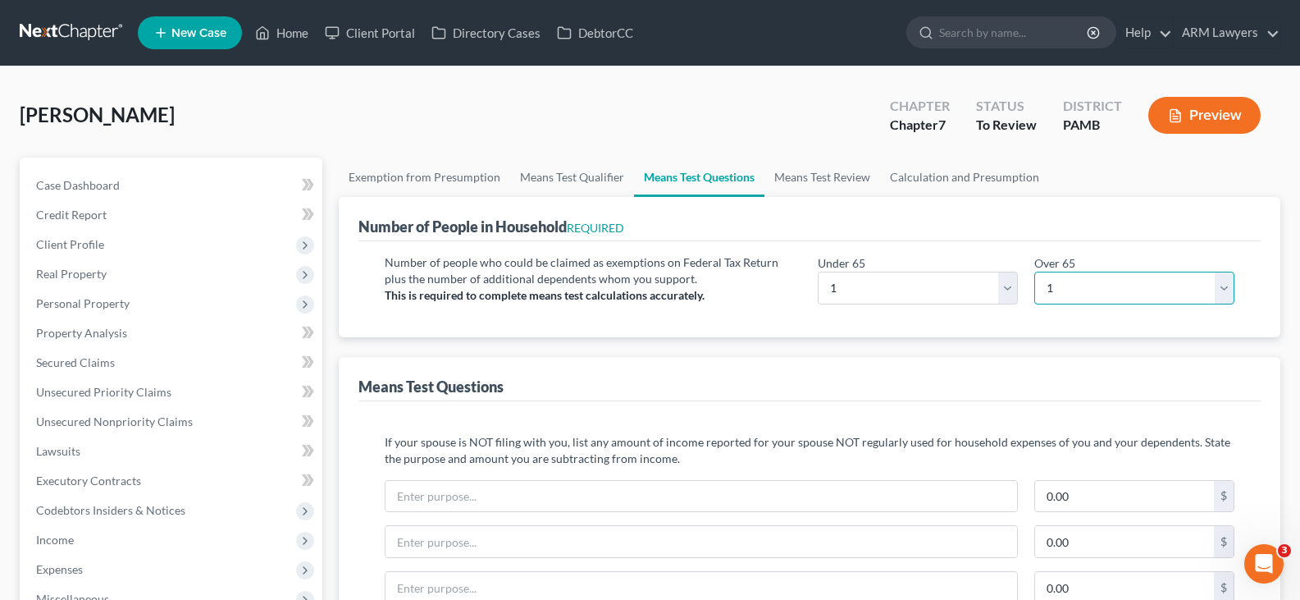
click at [1128, 292] on select "# 0 1 2 3 4 5 6 7 8 9 10" at bounding box center [1134, 287] width 200 height 33
click at [801, 194] on link "Means Test Review" at bounding box center [822, 176] width 116 height 39
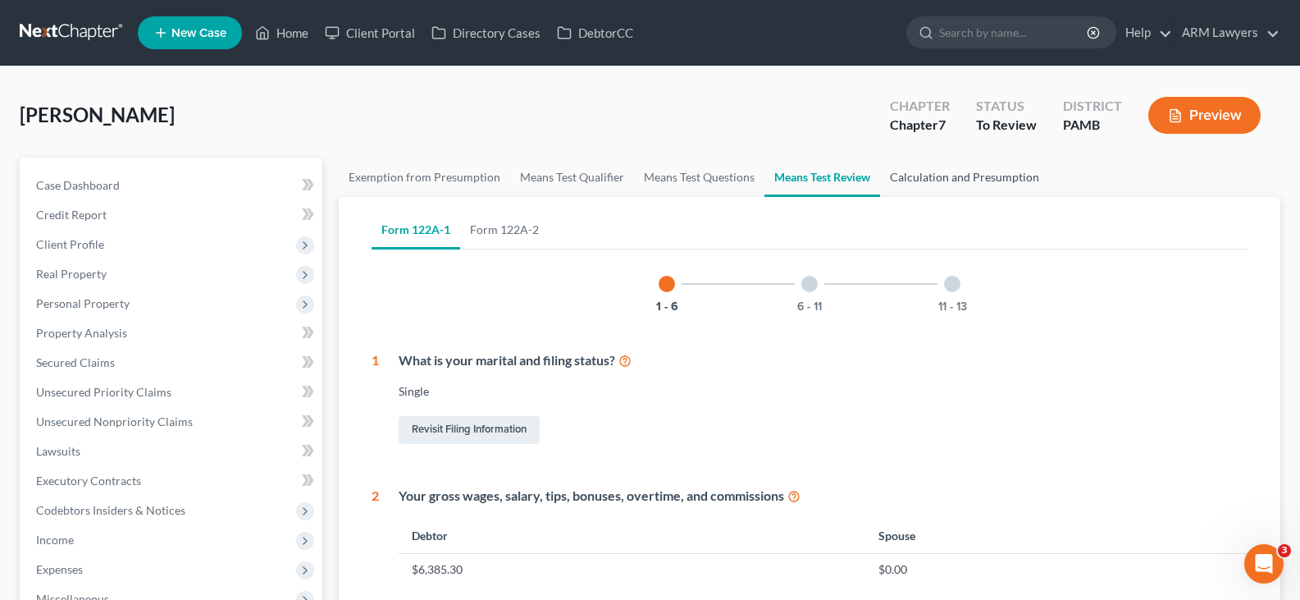
click at [971, 179] on link "Calculation and Presumption" at bounding box center [964, 176] width 169 height 39
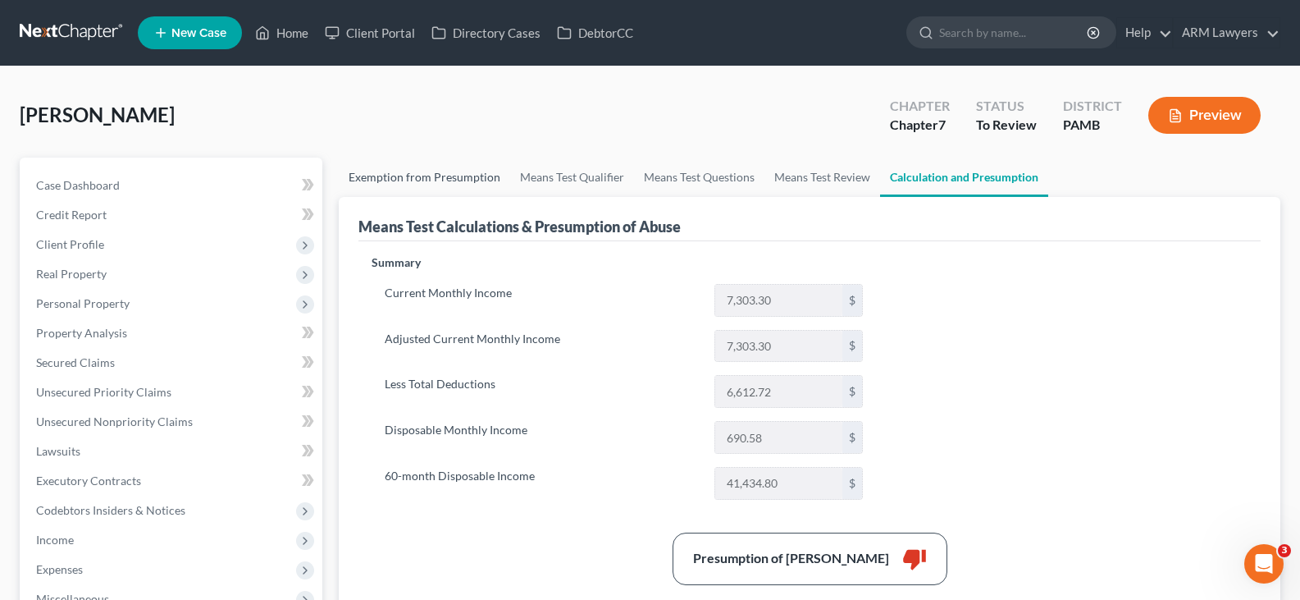
click at [432, 170] on link "Exemption from Presumption" at bounding box center [424, 176] width 171 height 39
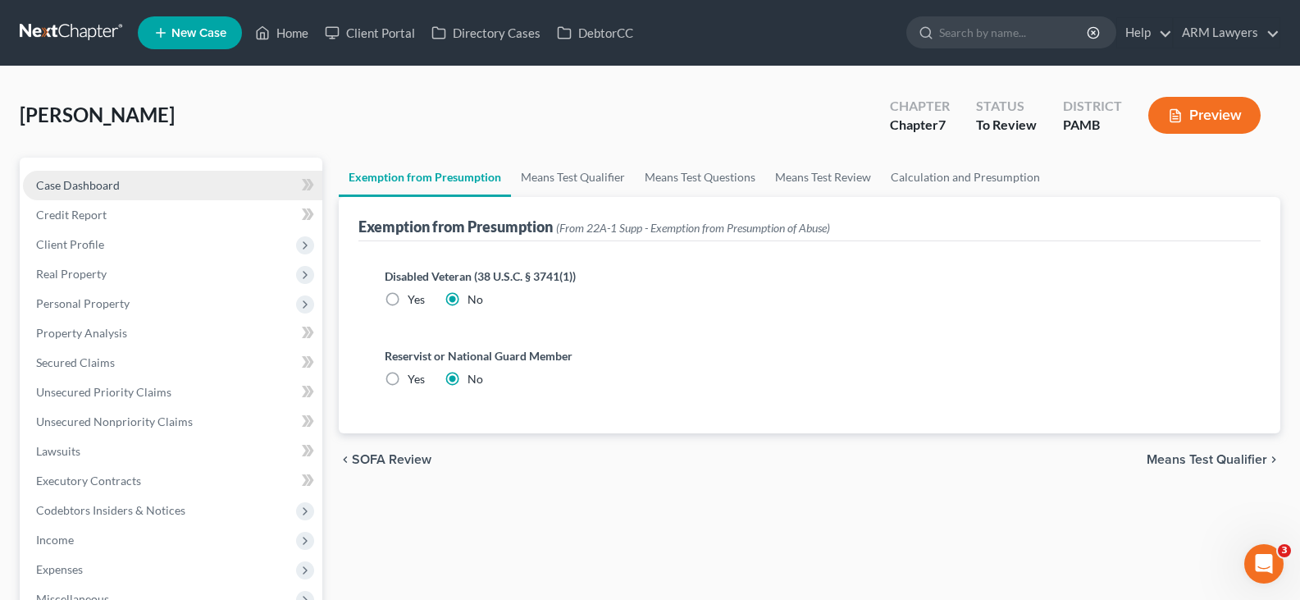
click at [119, 180] on link "Case Dashboard" at bounding box center [172, 186] width 299 height 30
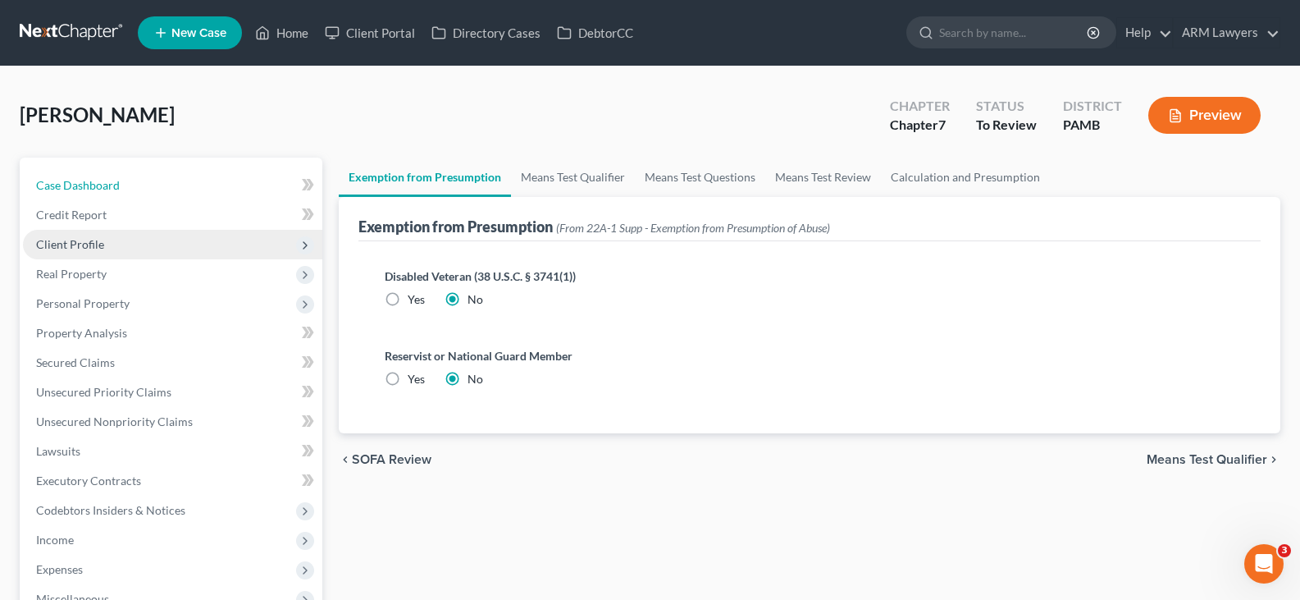
select select "21"
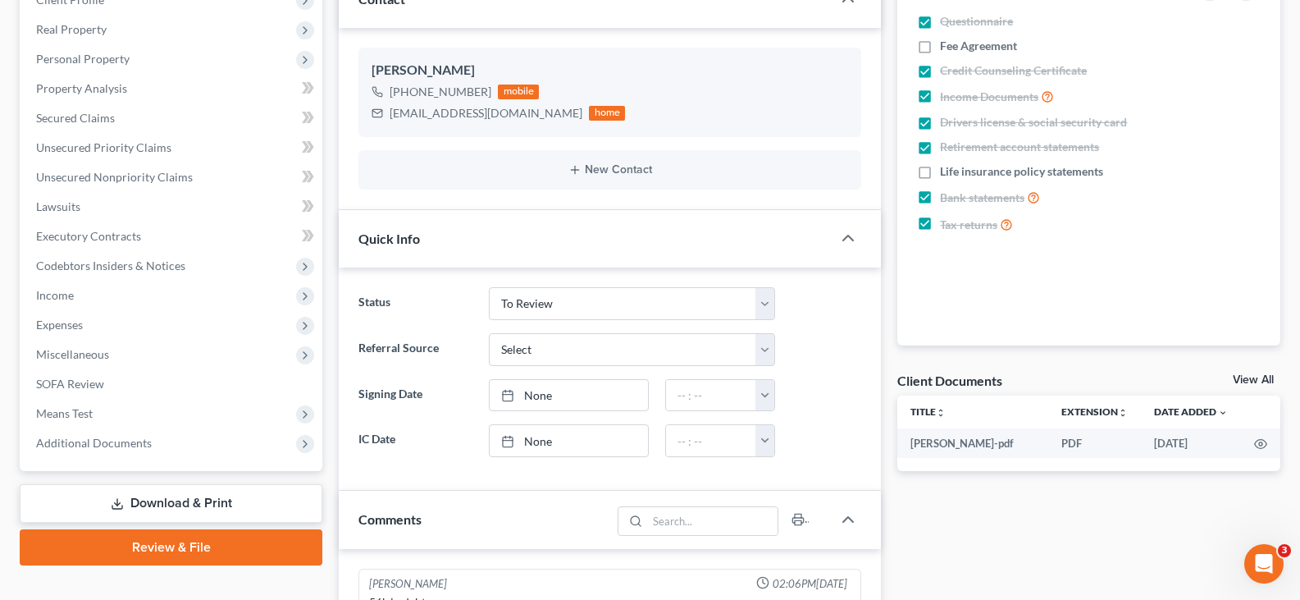
scroll to position [246, 0]
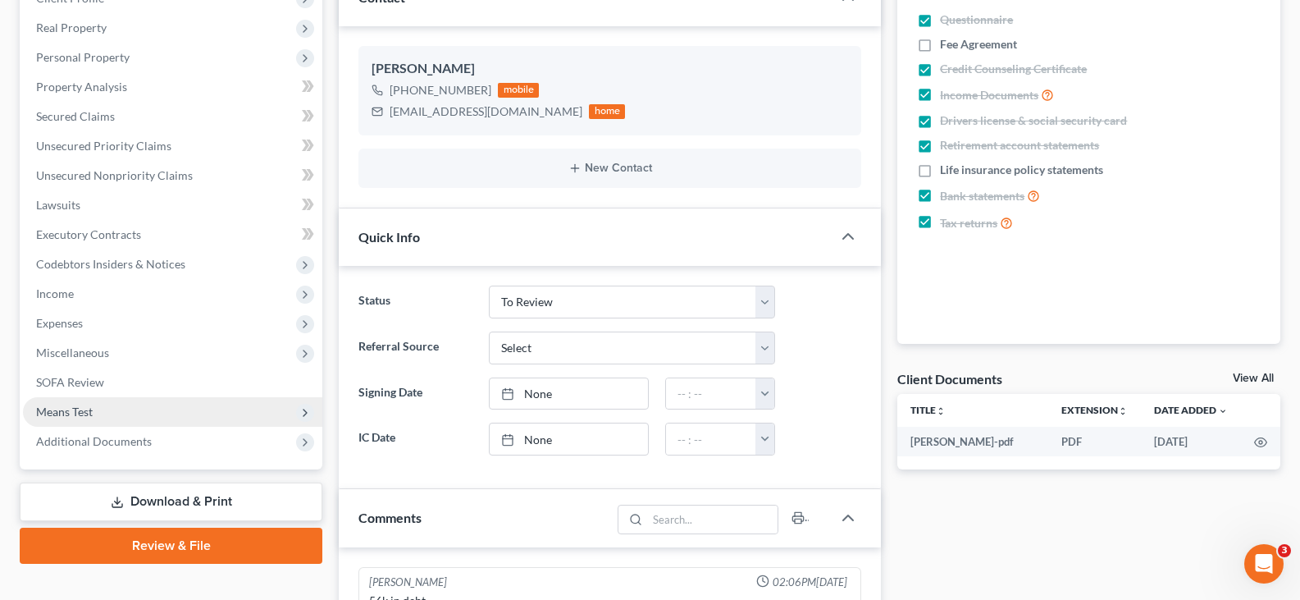
drag, startPoint x: 122, startPoint y: 415, endPoint x: 104, endPoint y: 423, distance: 19.8
click at [122, 415] on span "Means Test" at bounding box center [172, 412] width 299 height 30
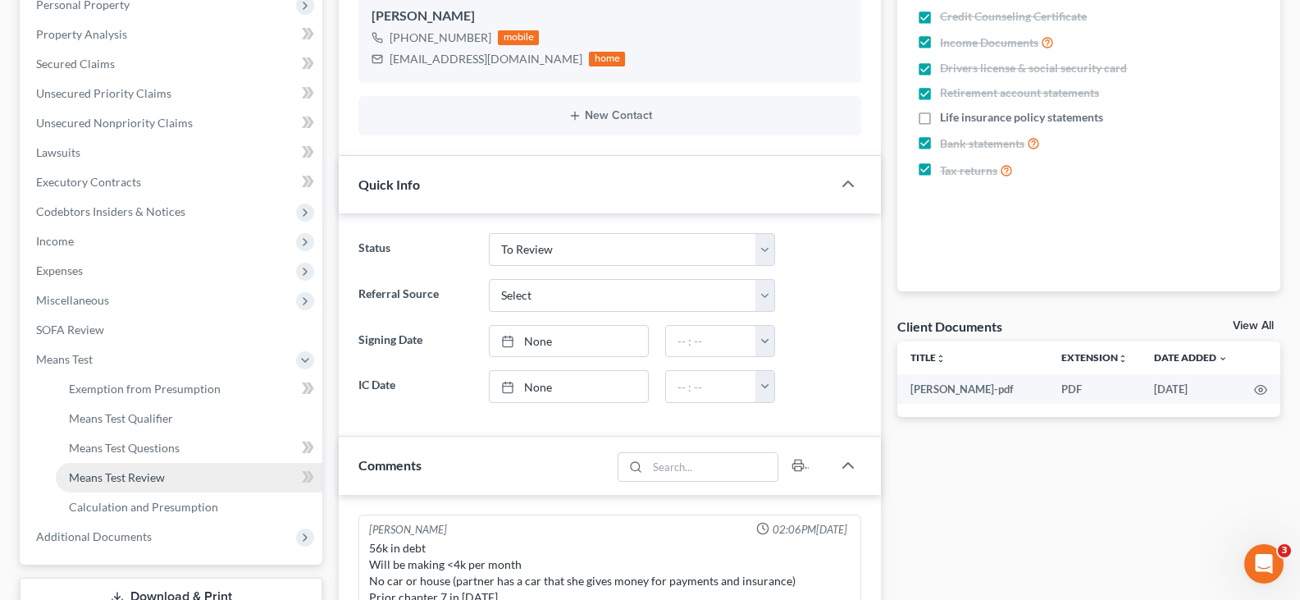
scroll to position [328, 0]
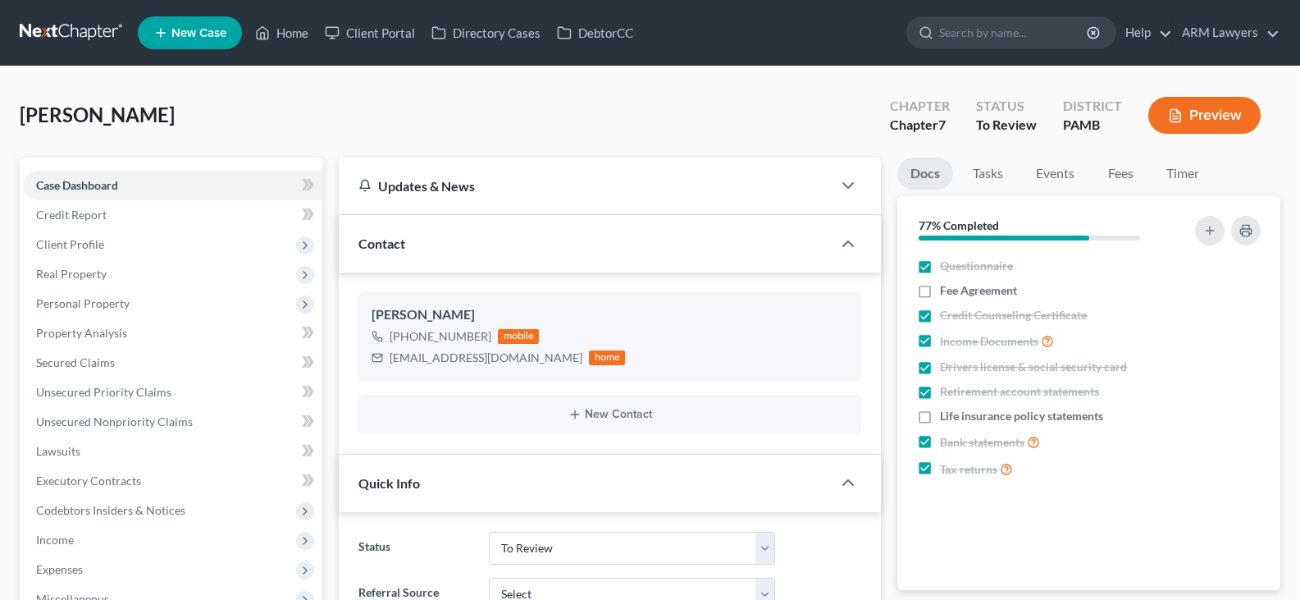
select select "21"
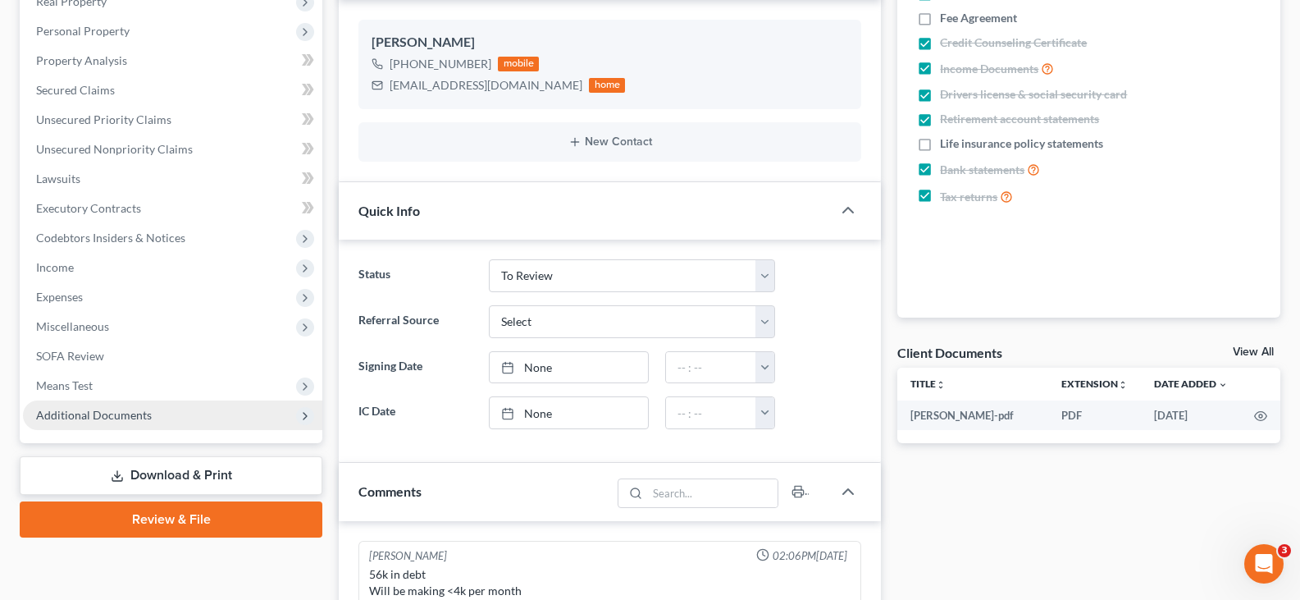
scroll to position [410, 0]
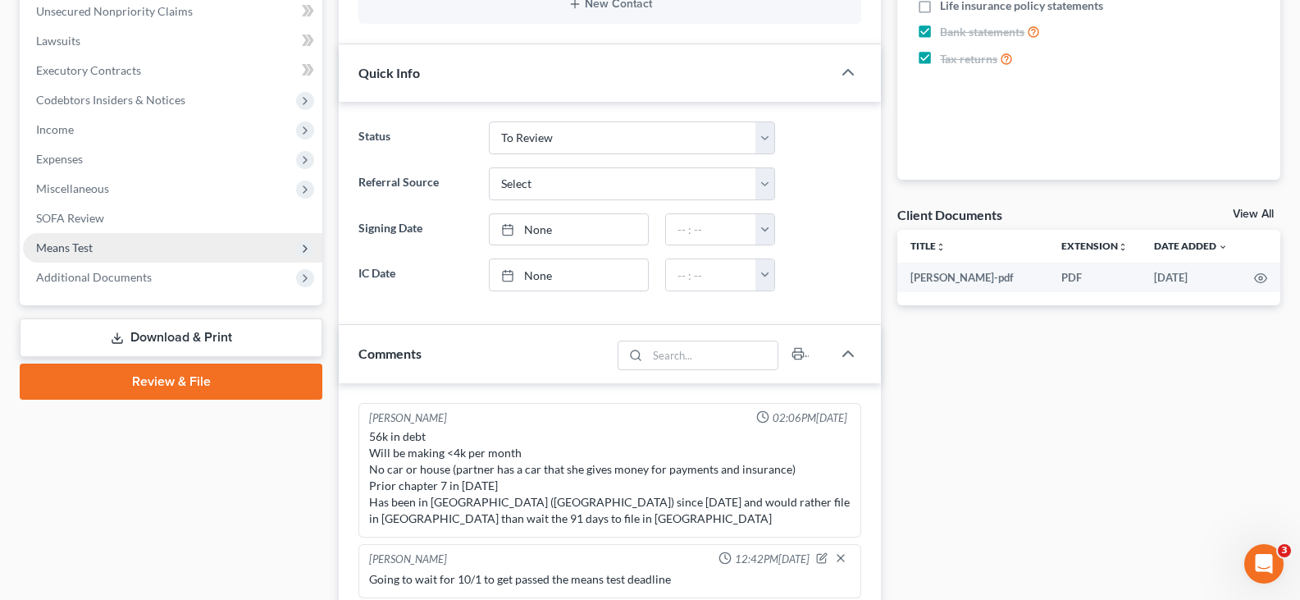
click at [96, 245] on span "Means Test" at bounding box center [172, 248] width 299 height 30
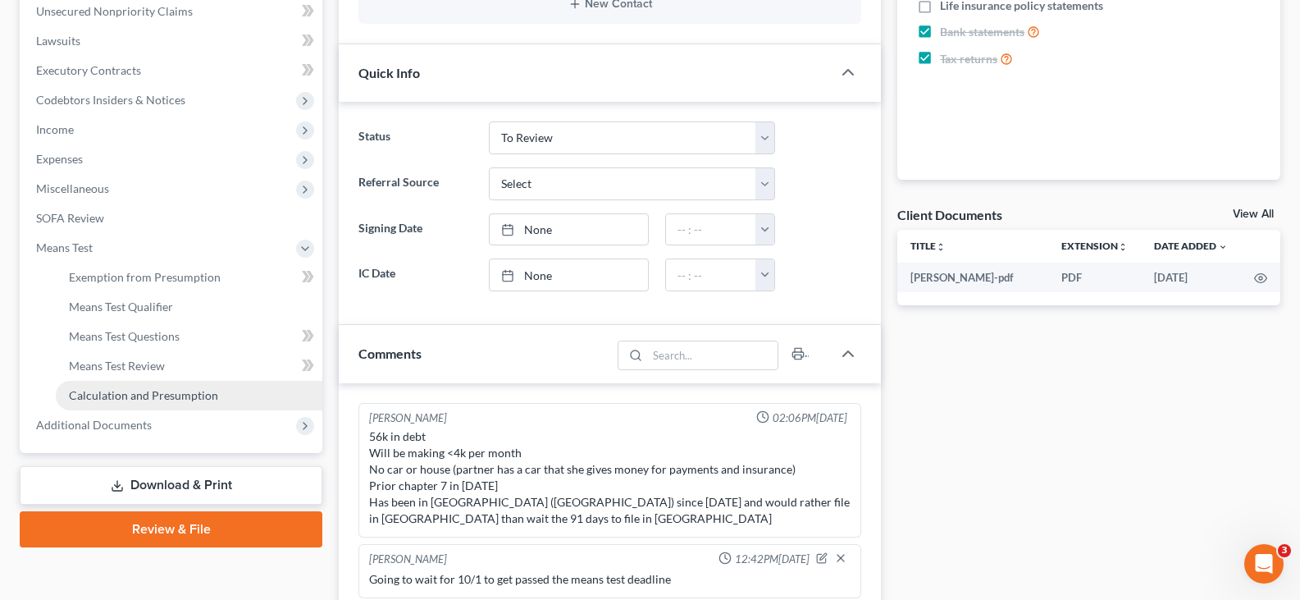
click at [143, 394] on span "Calculation and Presumption" at bounding box center [143, 395] width 149 height 14
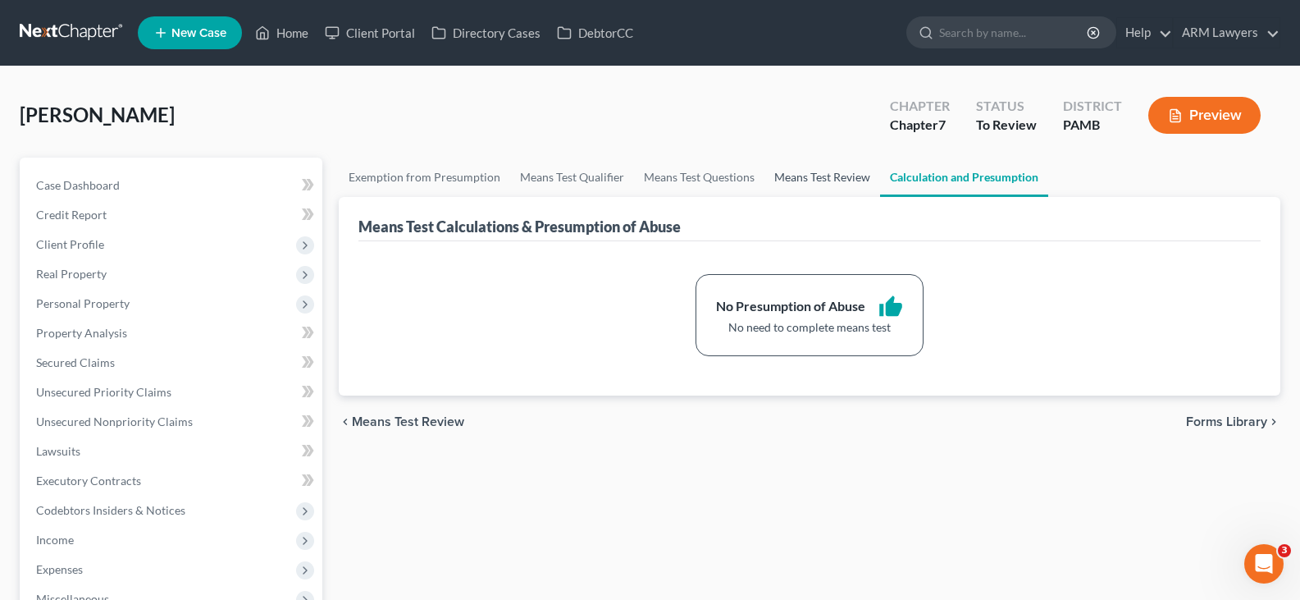
click at [846, 180] on link "Means Test Review" at bounding box center [822, 176] width 116 height 39
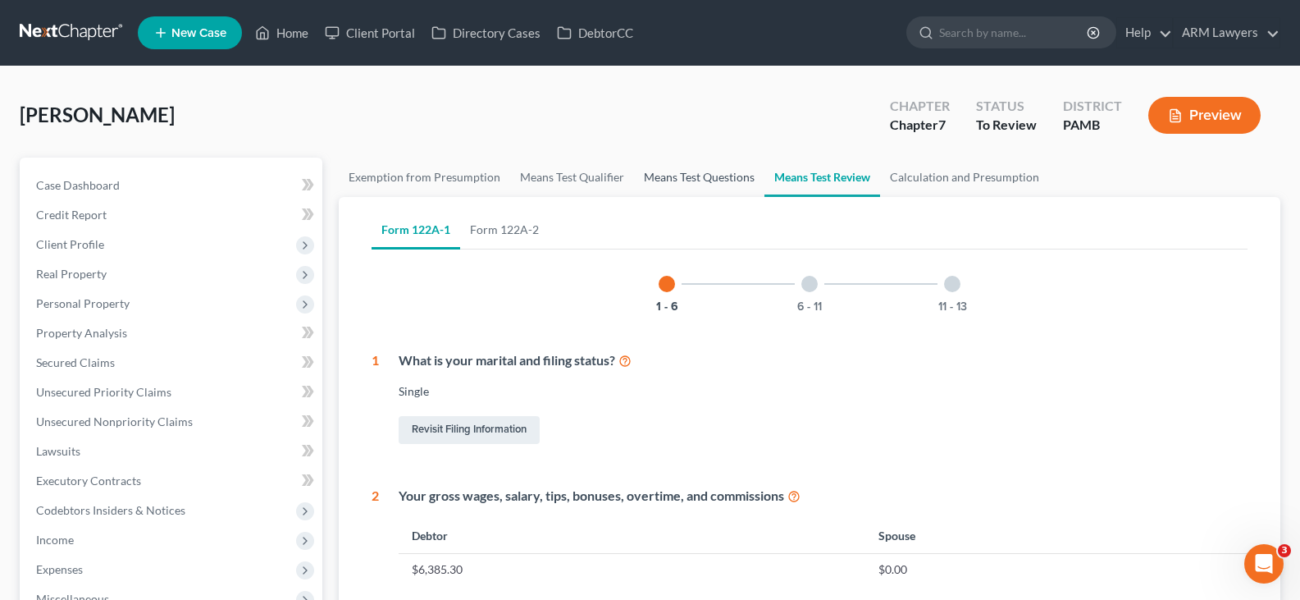
click at [693, 174] on link "Means Test Questions" at bounding box center [699, 176] width 130 height 39
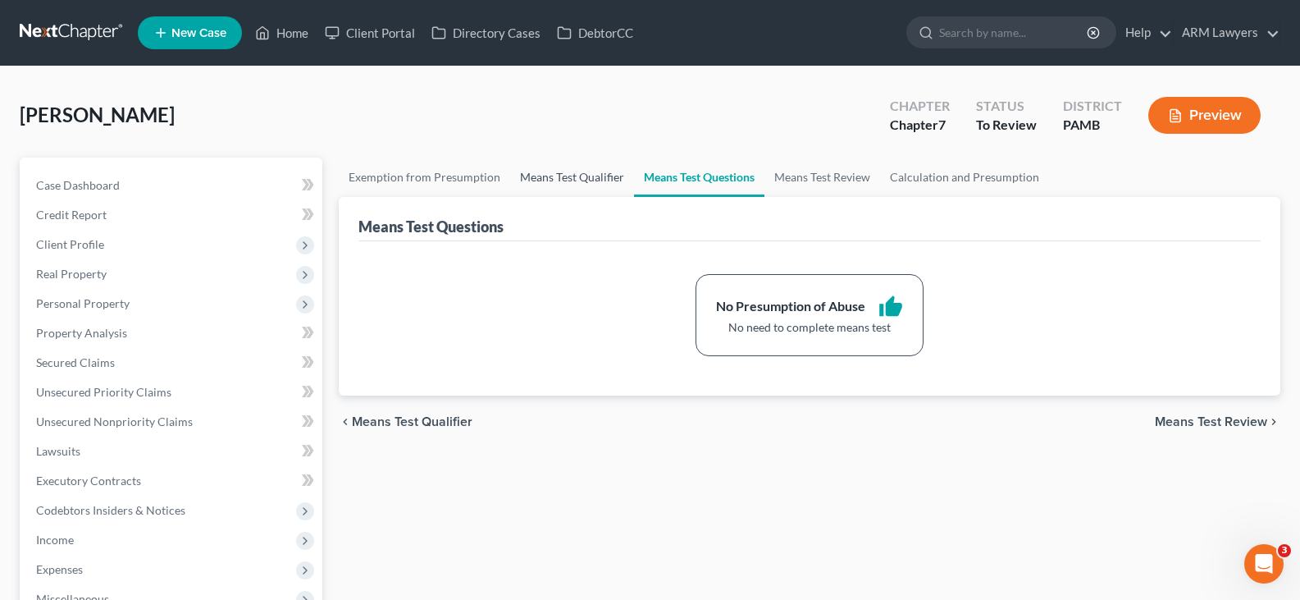
click at [587, 176] on link "Means Test Qualifier" at bounding box center [572, 176] width 124 height 39
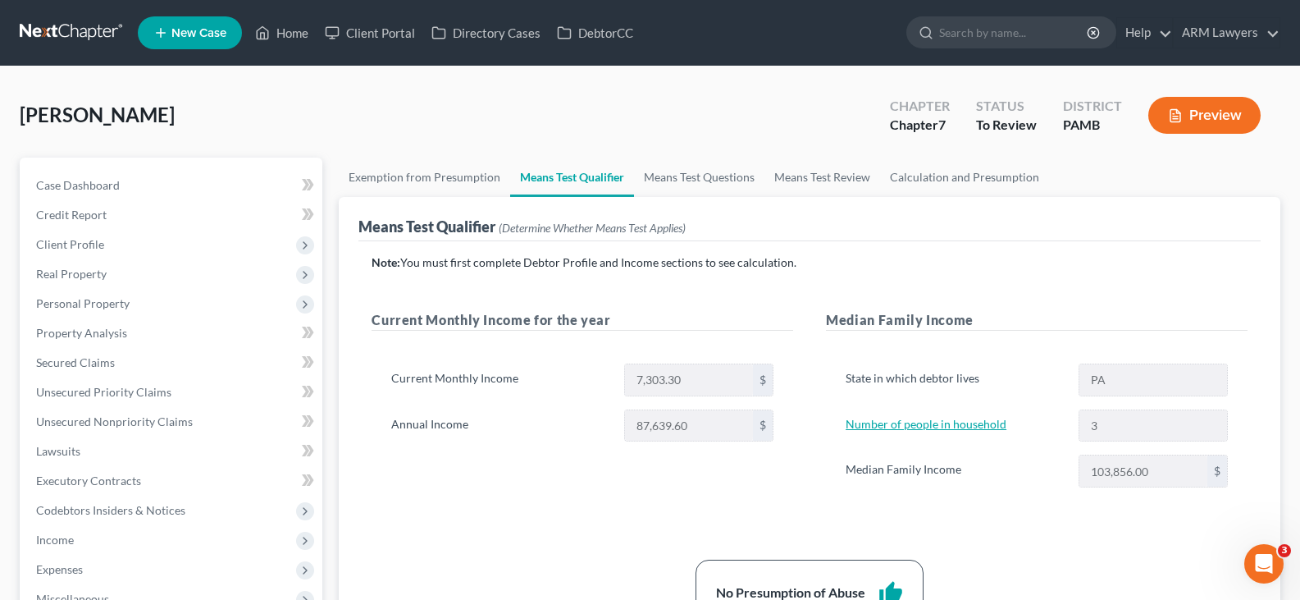
click at [915, 420] on link "Number of people in household" at bounding box center [926, 424] width 161 height 14
select select "0"
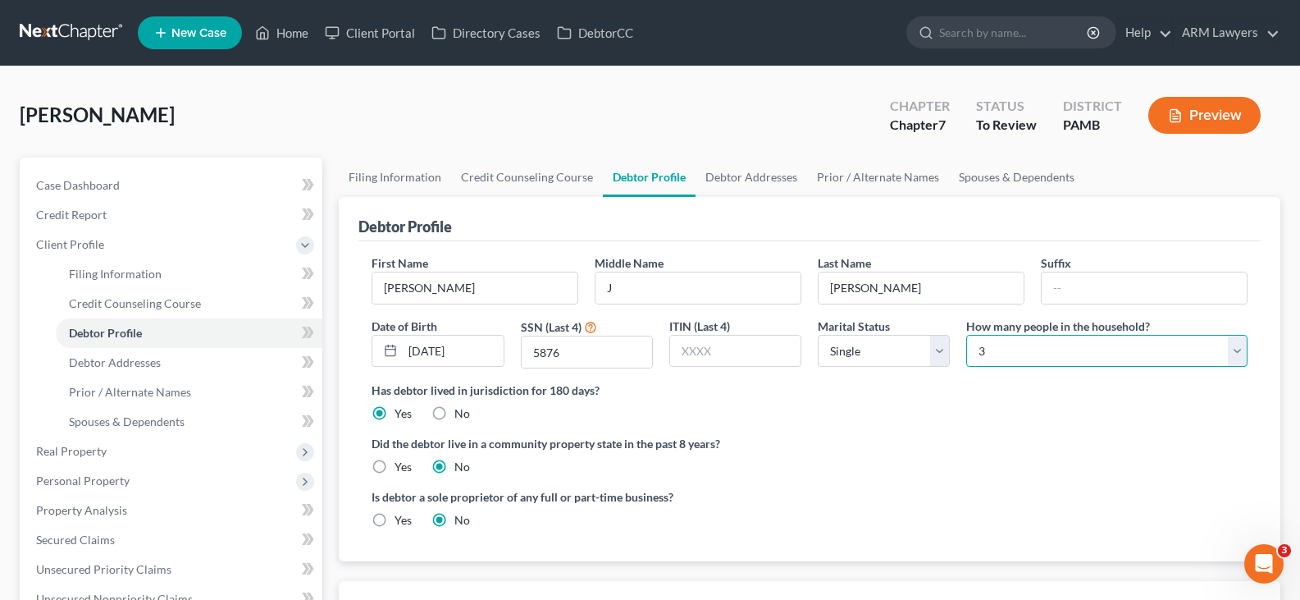
click at [1098, 351] on select "Select 1 2 3 4 5 6 7 8 9 10 11 12 13 14 15 16 17 18 19 20" at bounding box center [1106, 351] width 281 height 33
select select "1"
click at [966, 335] on select "Select 1 2 3 4 5 6 7 8 9 10 11 12 13 14 15 16 17 18 19 20" at bounding box center [1106, 351] width 281 height 33
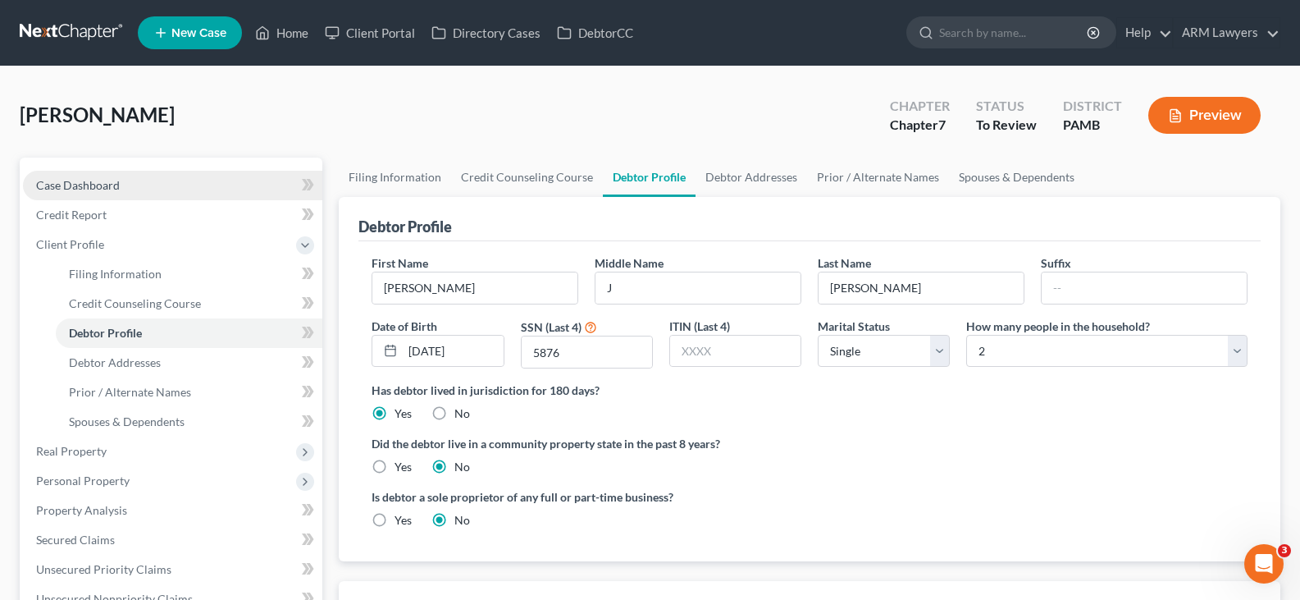
click at [102, 190] on span "Case Dashboard" at bounding box center [78, 185] width 84 height 14
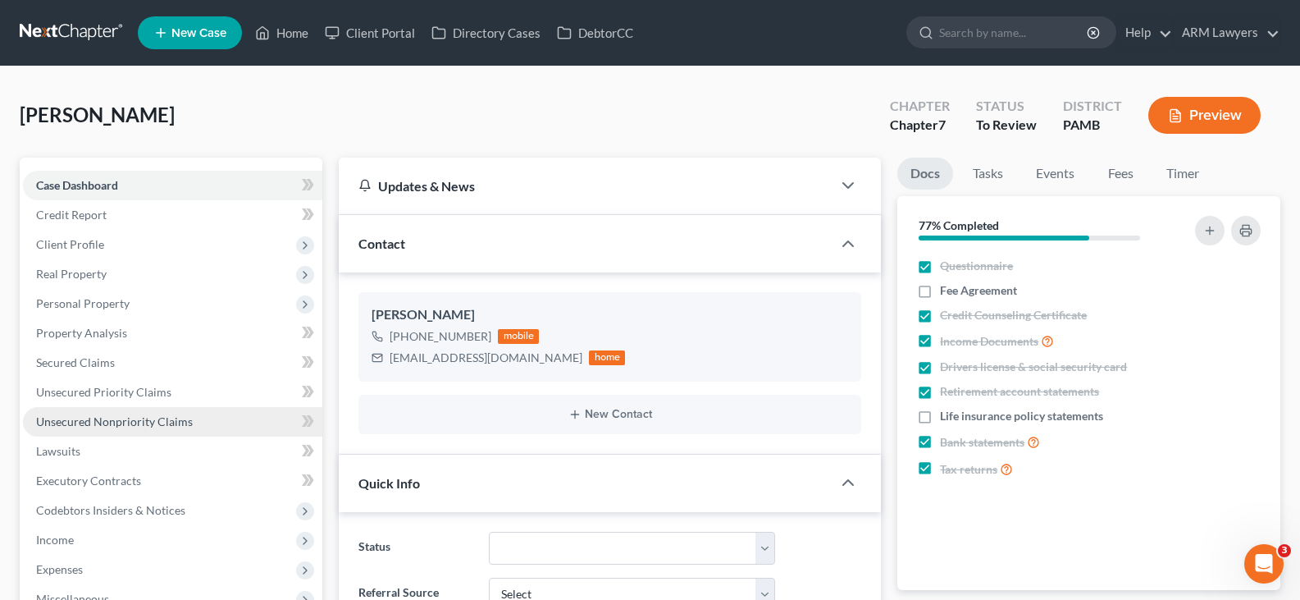
scroll to position [410, 0]
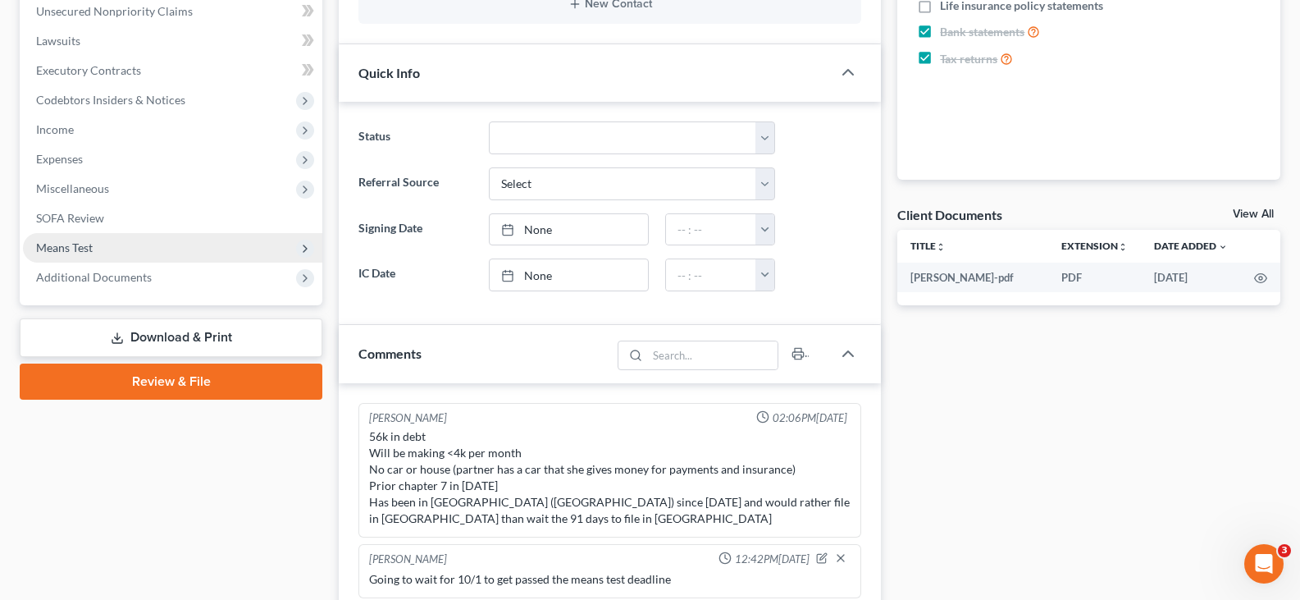
click at [94, 244] on span "Means Test" at bounding box center [172, 248] width 299 height 30
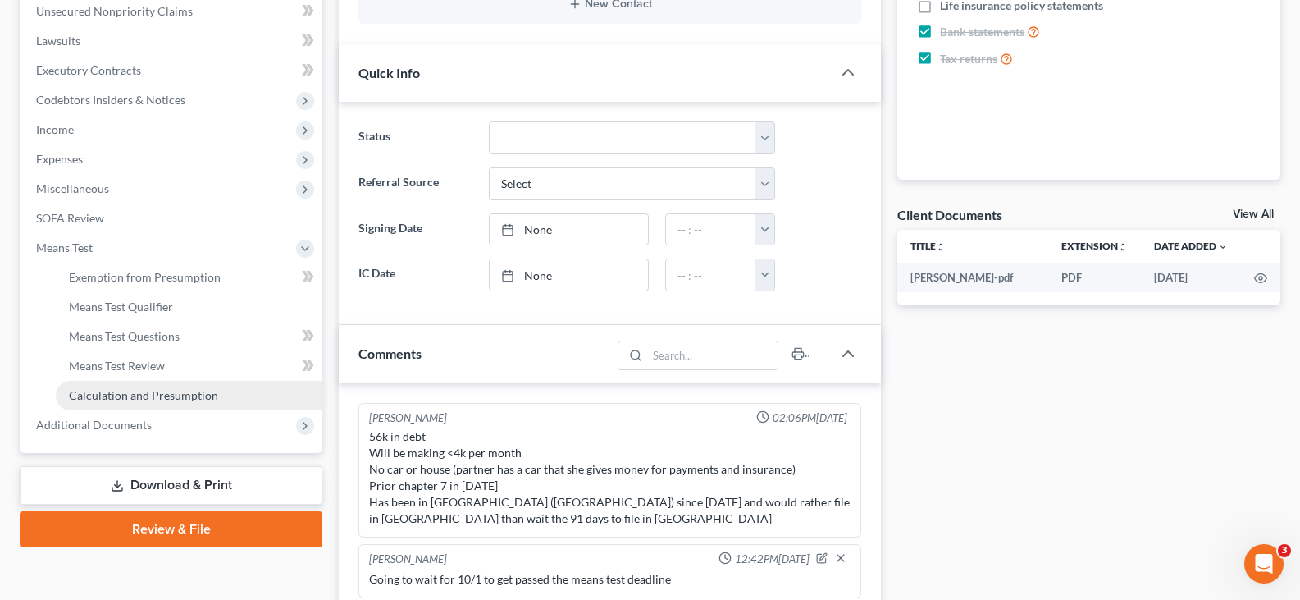
click at [140, 391] on span "Calculation and Presumption" at bounding box center [143, 395] width 149 height 14
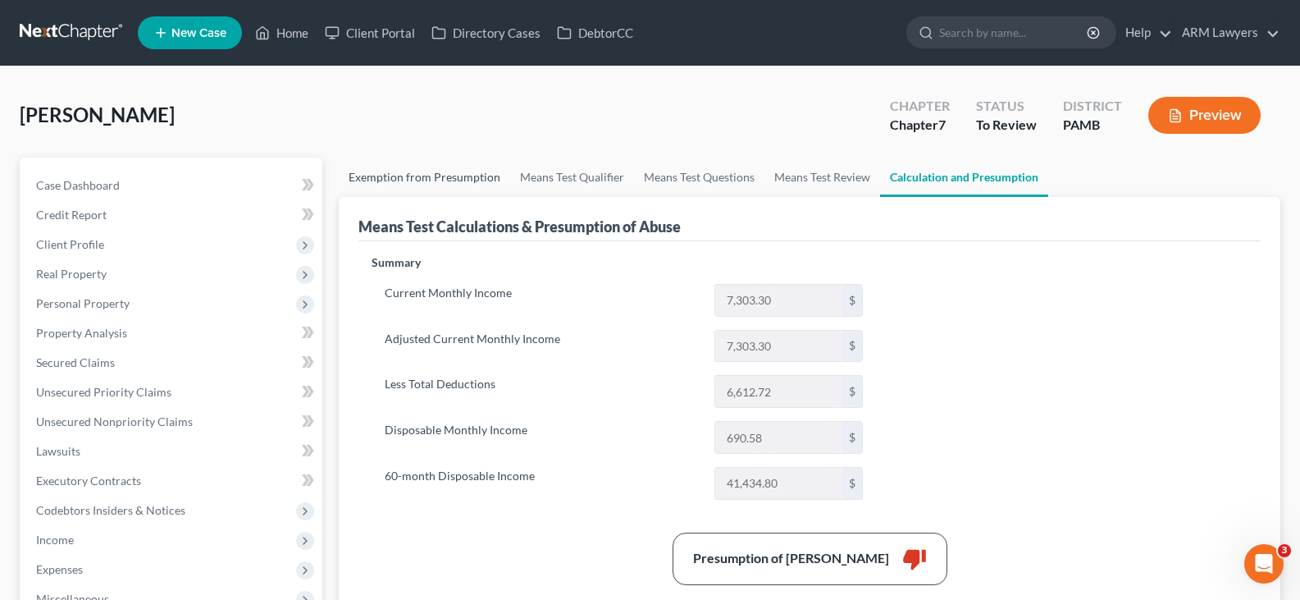
click at [430, 187] on link "Exemption from Presumption" at bounding box center [424, 176] width 171 height 39
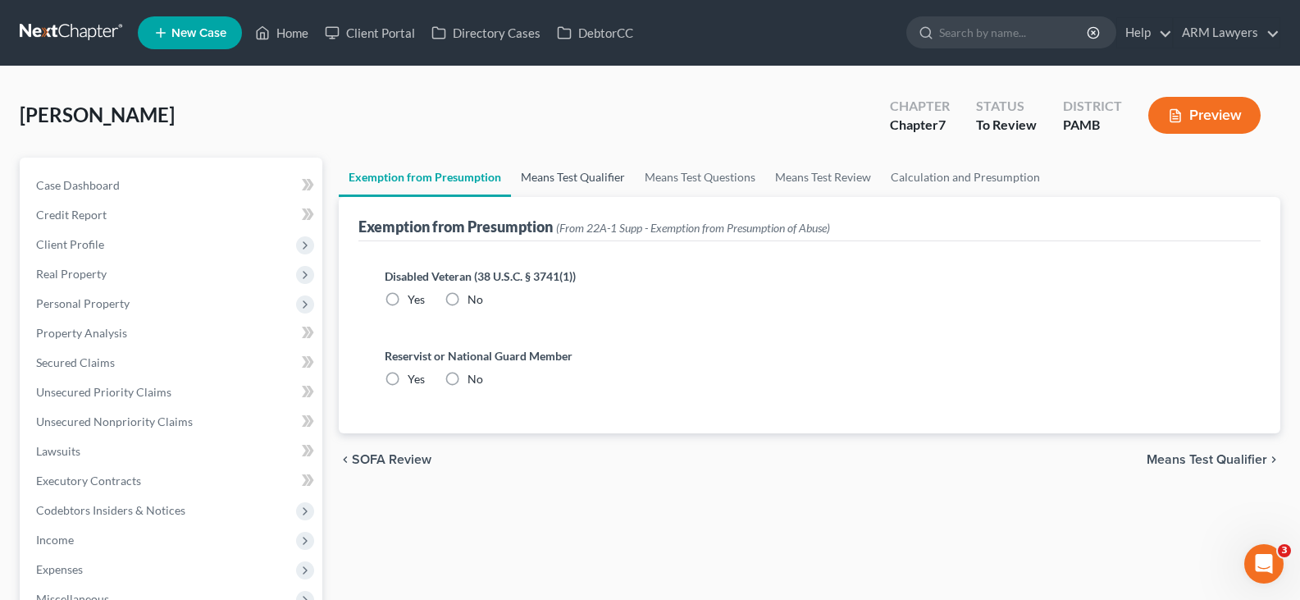
radio input "true"
click at [580, 168] on link "Means Test Qualifier" at bounding box center [573, 176] width 124 height 39
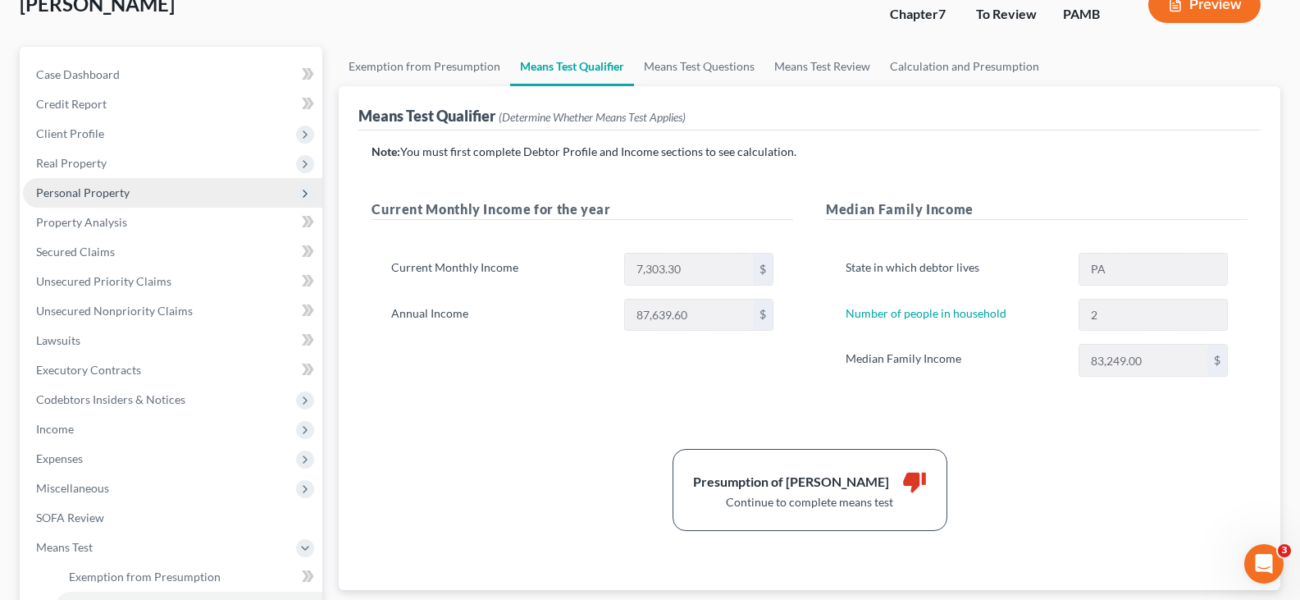
scroll to position [82, 0]
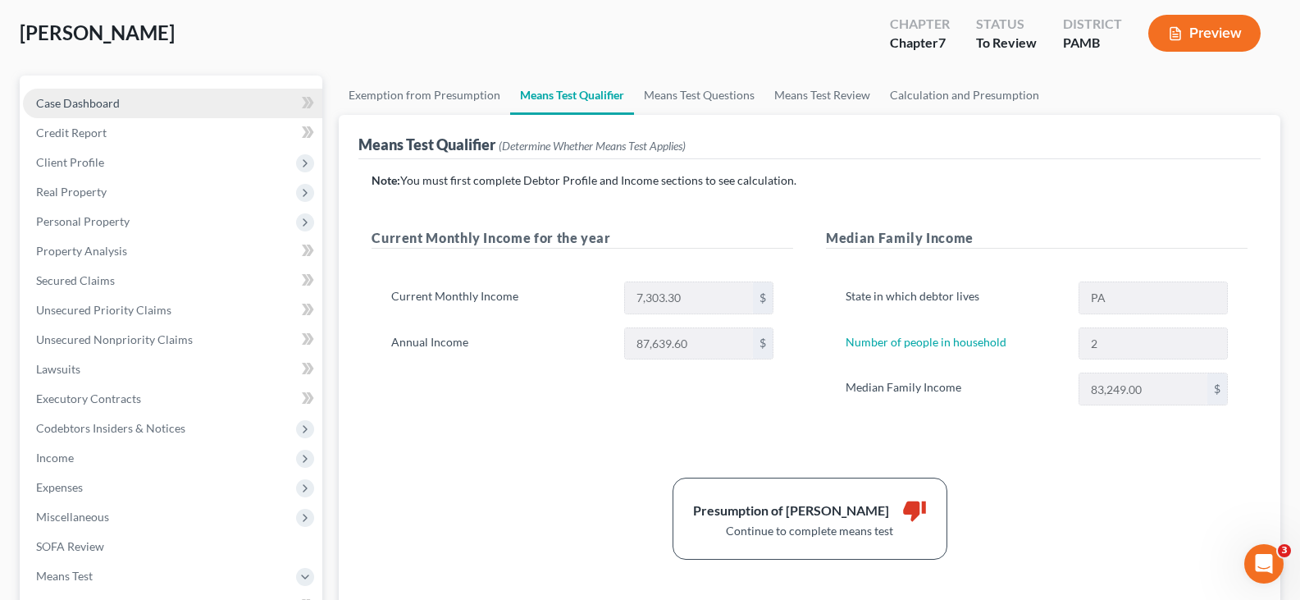
click at [98, 113] on link "Case Dashboard" at bounding box center [172, 104] width 299 height 30
